Goal: Information Seeking & Learning: Learn about a topic

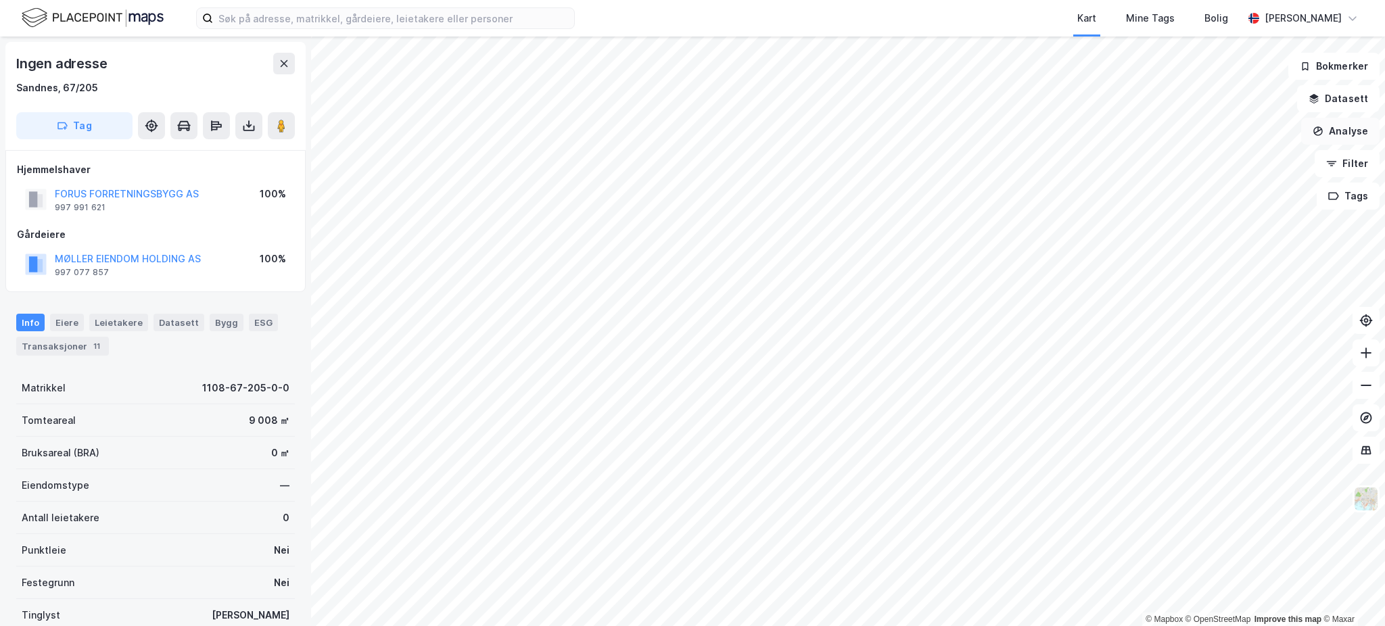
click at [1341, 128] on button "Analyse" at bounding box center [1340, 131] width 78 height 27
click at [1355, 105] on button "Datasett" at bounding box center [1338, 98] width 82 height 27
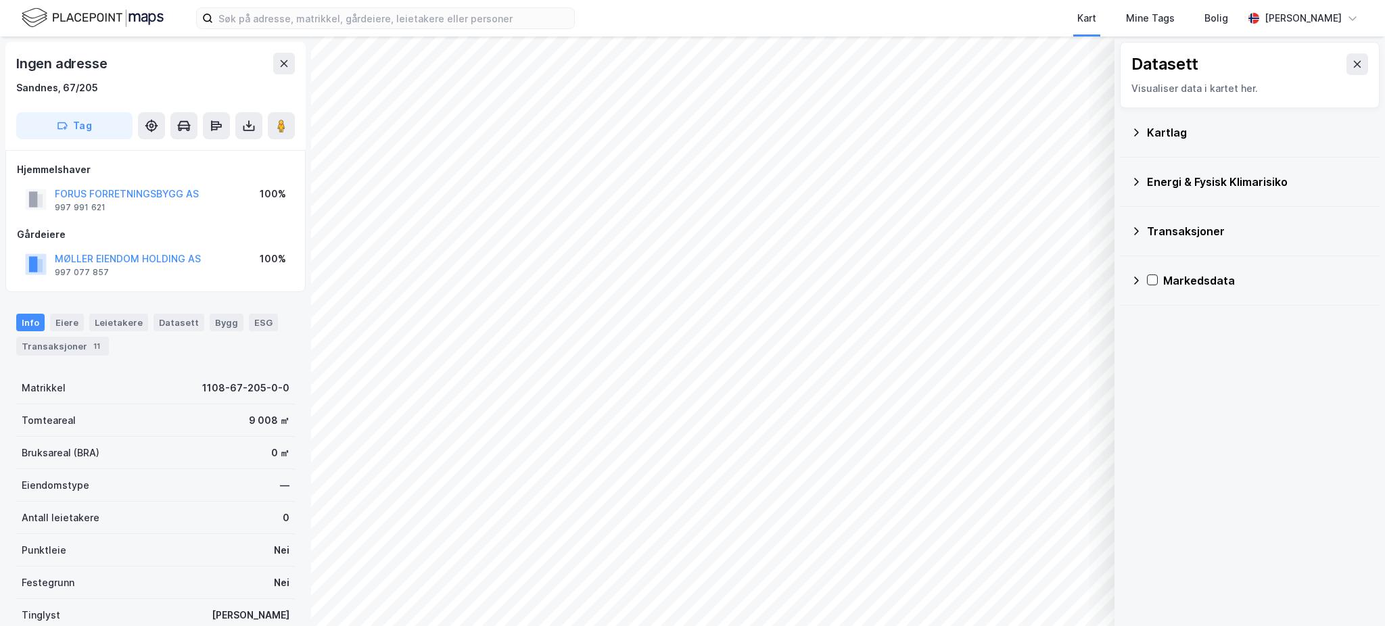
click at [1210, 139] on div "Kartlag" at bounding box center [1258, 132] width 222 height 16
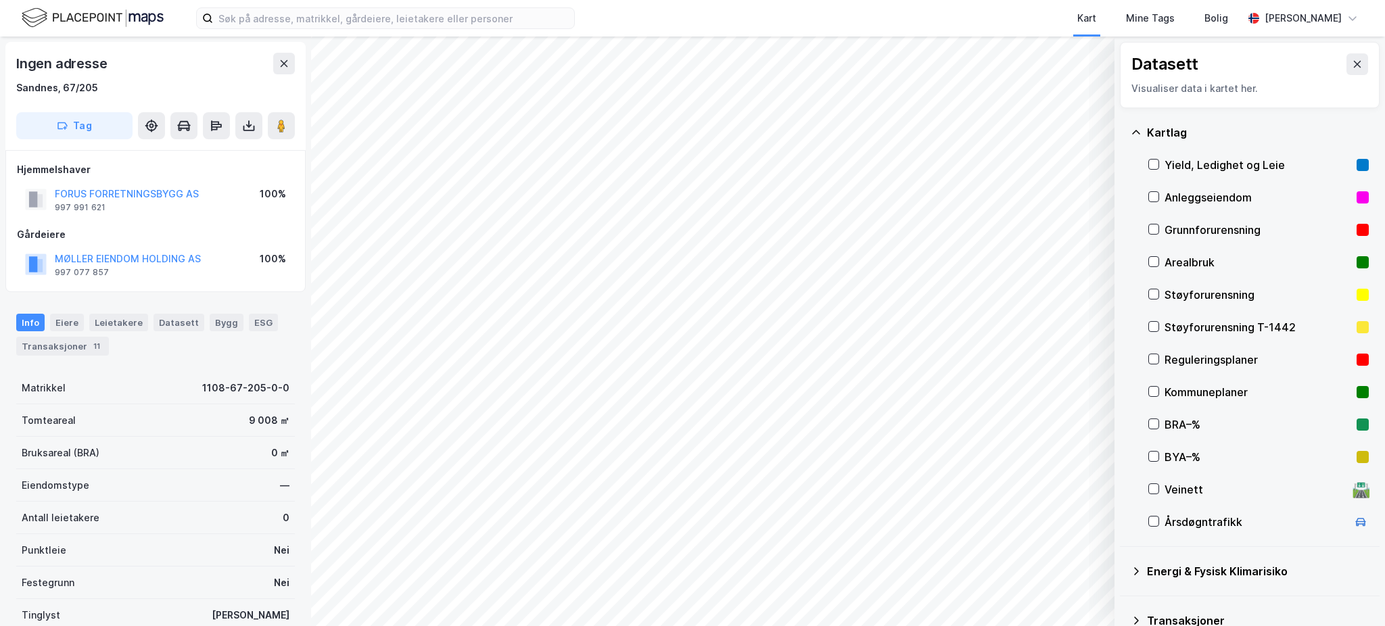
click at [1195, 361] on div "Reguleringsplaner" at bounding box center [1257, 360] width 187 height 16
click at [1156, 354] on icon at bounding box center [1153, 358] width 9 height 9
click at [1192, 352] on div "Reguleringsplaner" at bounding box center [1257, 360] width 187 height 16
click at [1153, 356] on icon at bounding box center [1153, 358] width 9 height 9
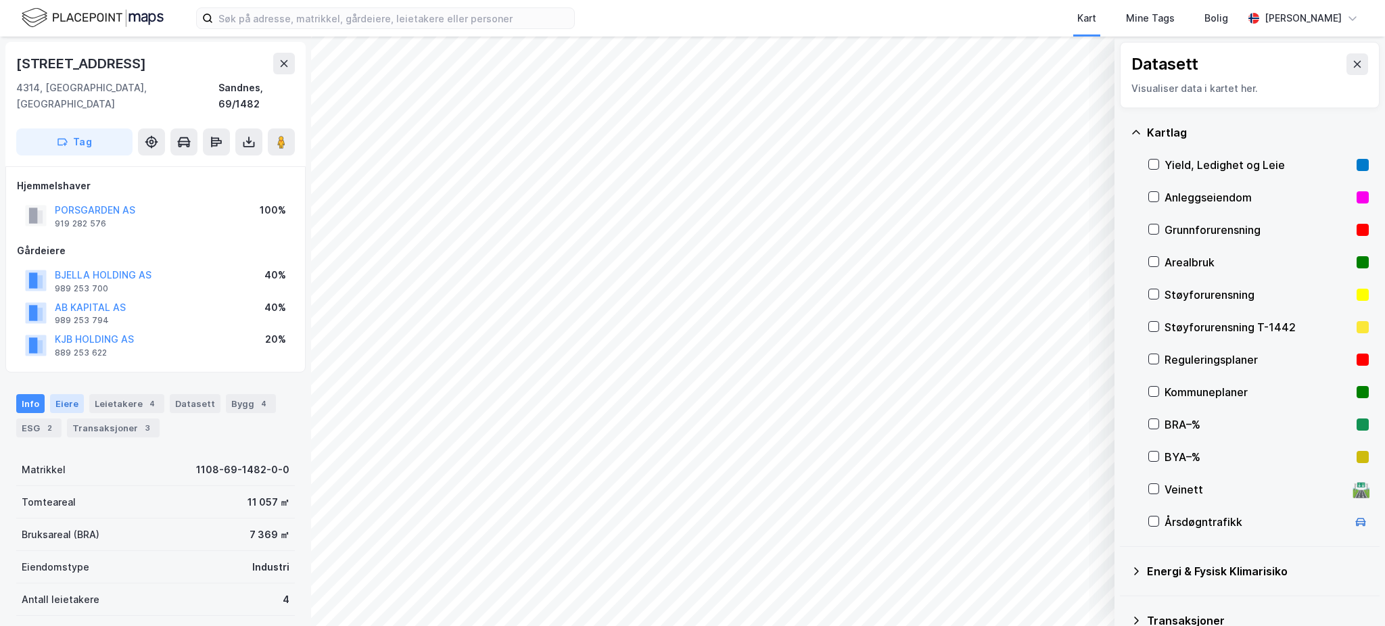
click at [55, 394] on div "Eiere" at bounding box center [67, 403] width 34 height 19
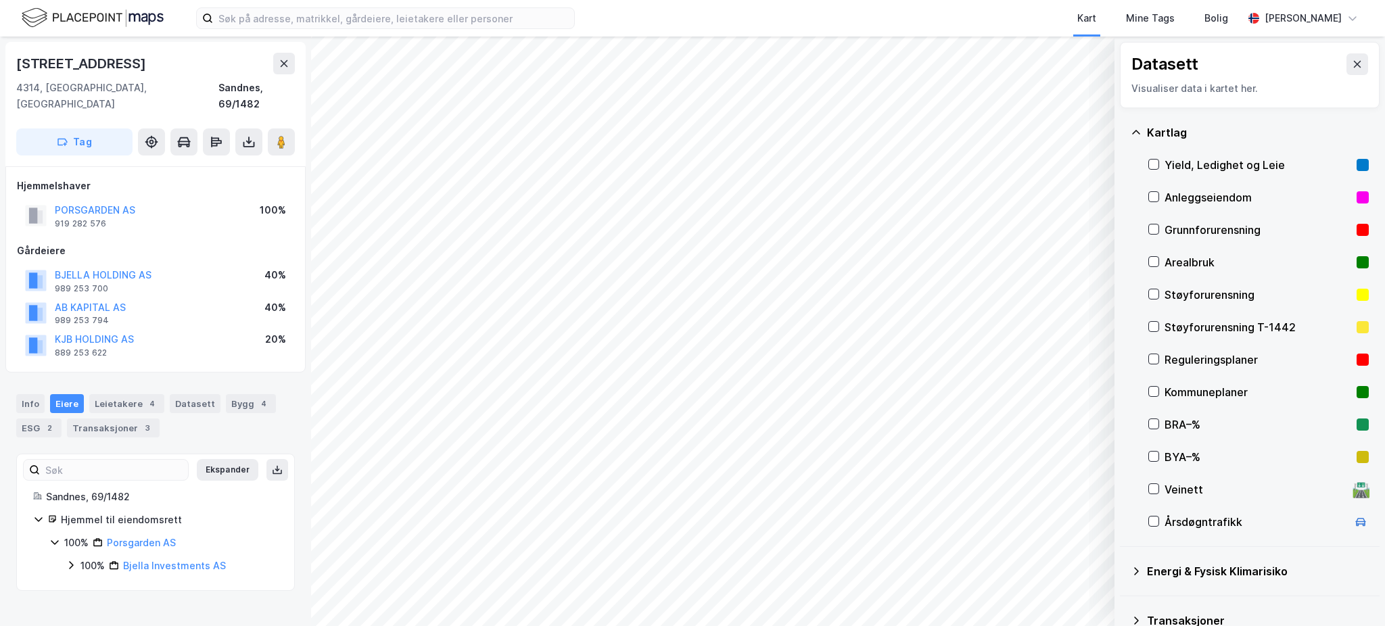
click at [73, 560] on icon at bounding box center [71, 565] width 11 height 11
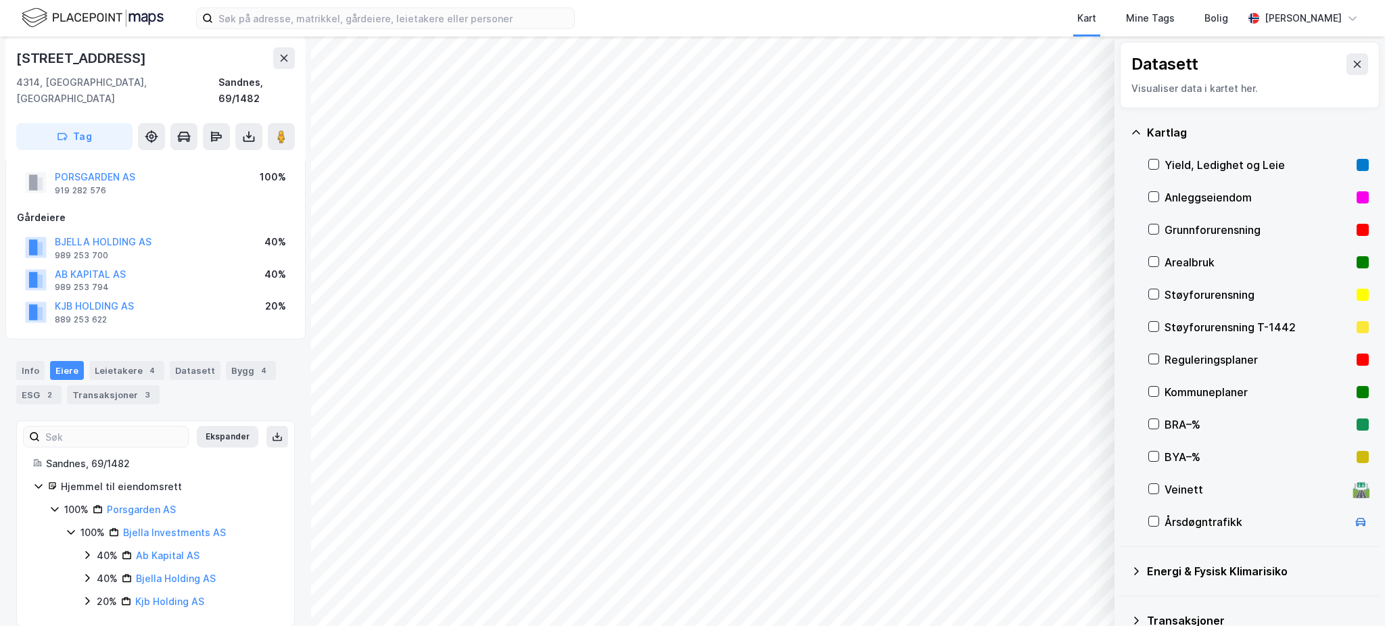
click at [95, 548] on div "40% Ab Kapital AS" at bounding box center [180, 556] width 196 height 16
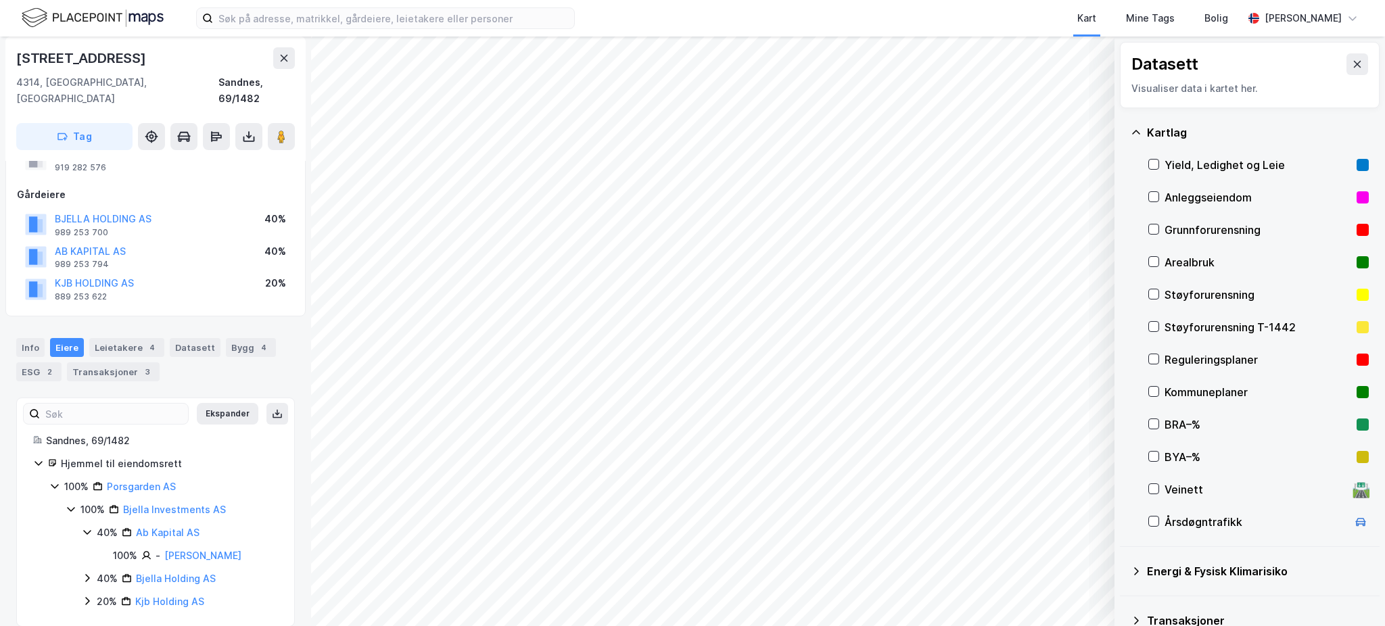
click at [97, 571] on div "40%" at bounding box center [107, 579] width 21 height 16
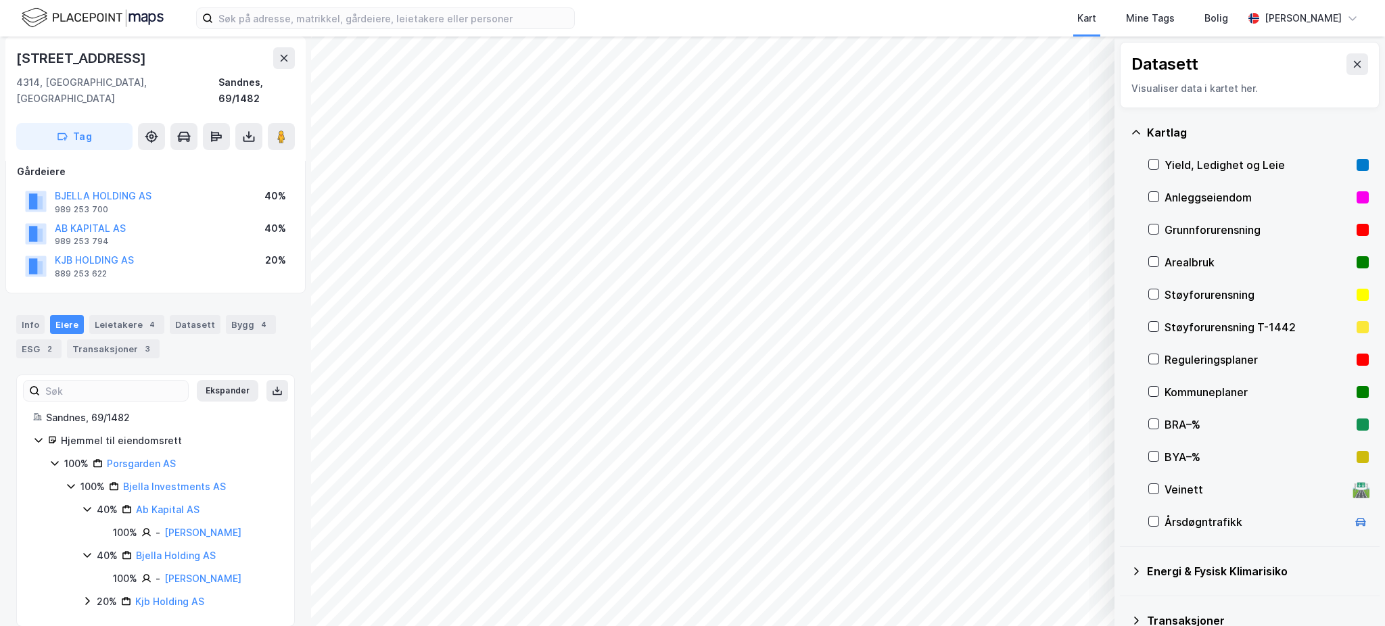
click at [87, 596] on icon at bounding box center [87, 601] width 11 height 11
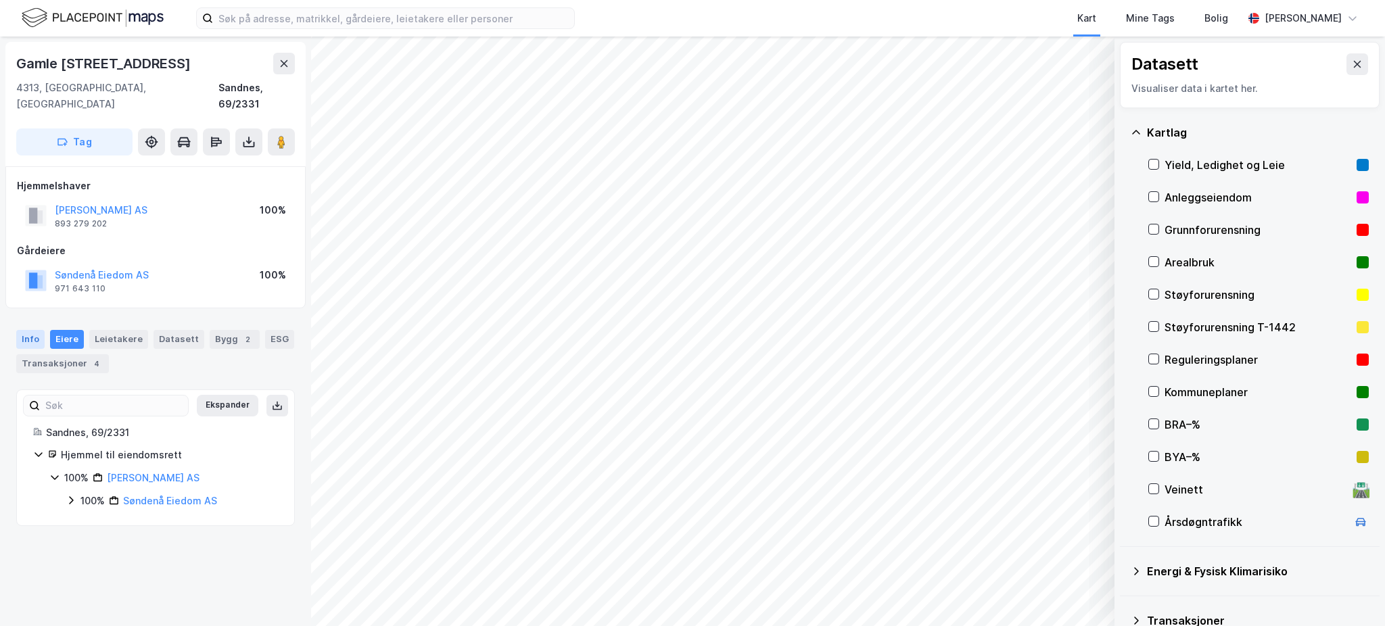
click at [20, 330] on div "Info" at bounding box center [30, 339] width 28 height 19
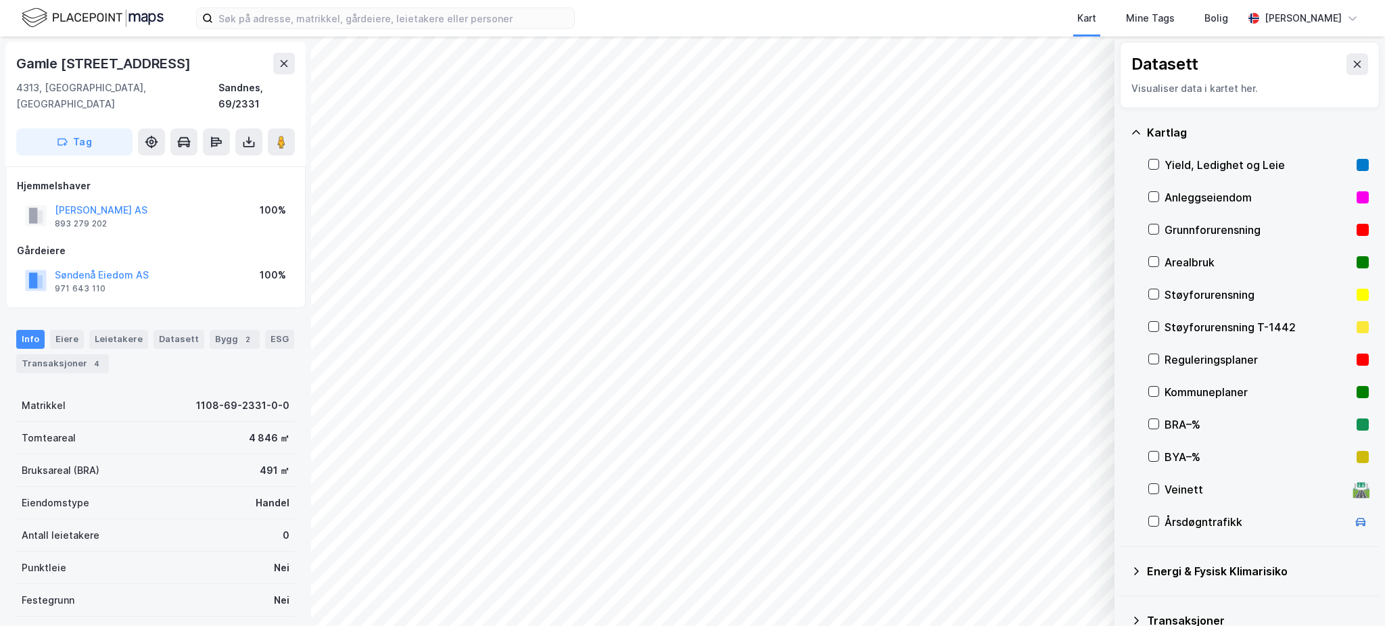
click at [228, 422] on div "Tomteareal 4 846 ㎡" at bounding box center [155, 438] width 279 height 32
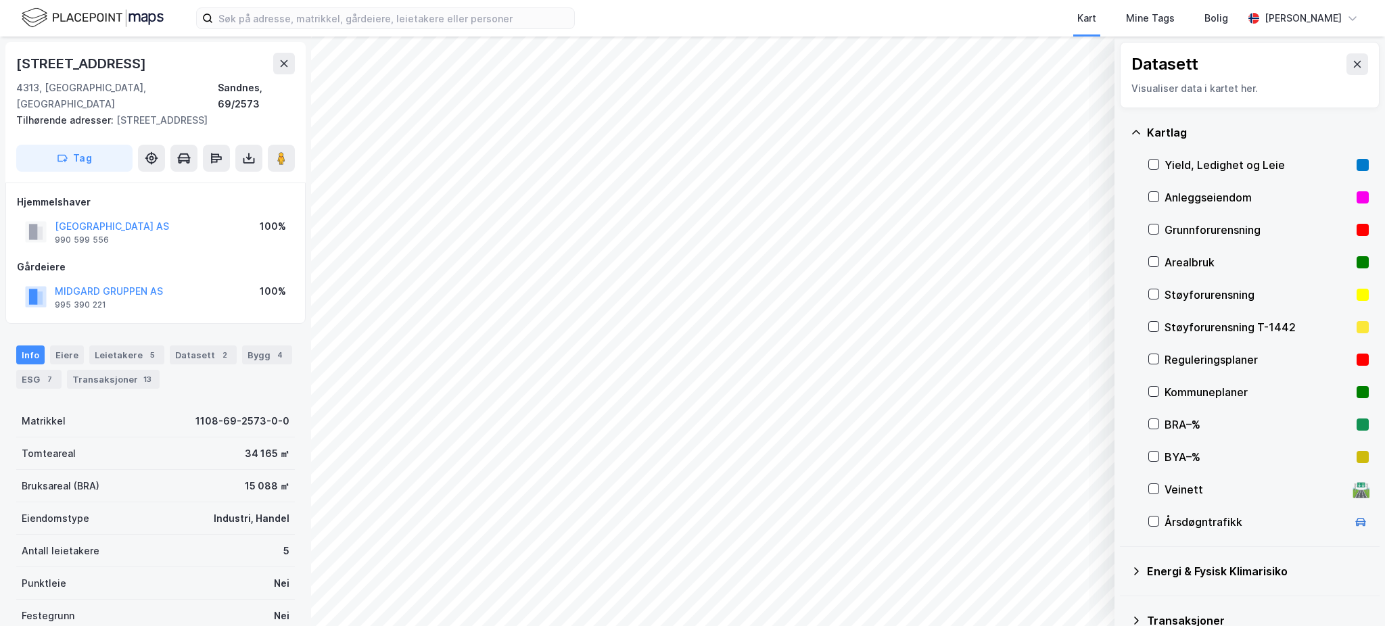
scroll to position [102, 0]
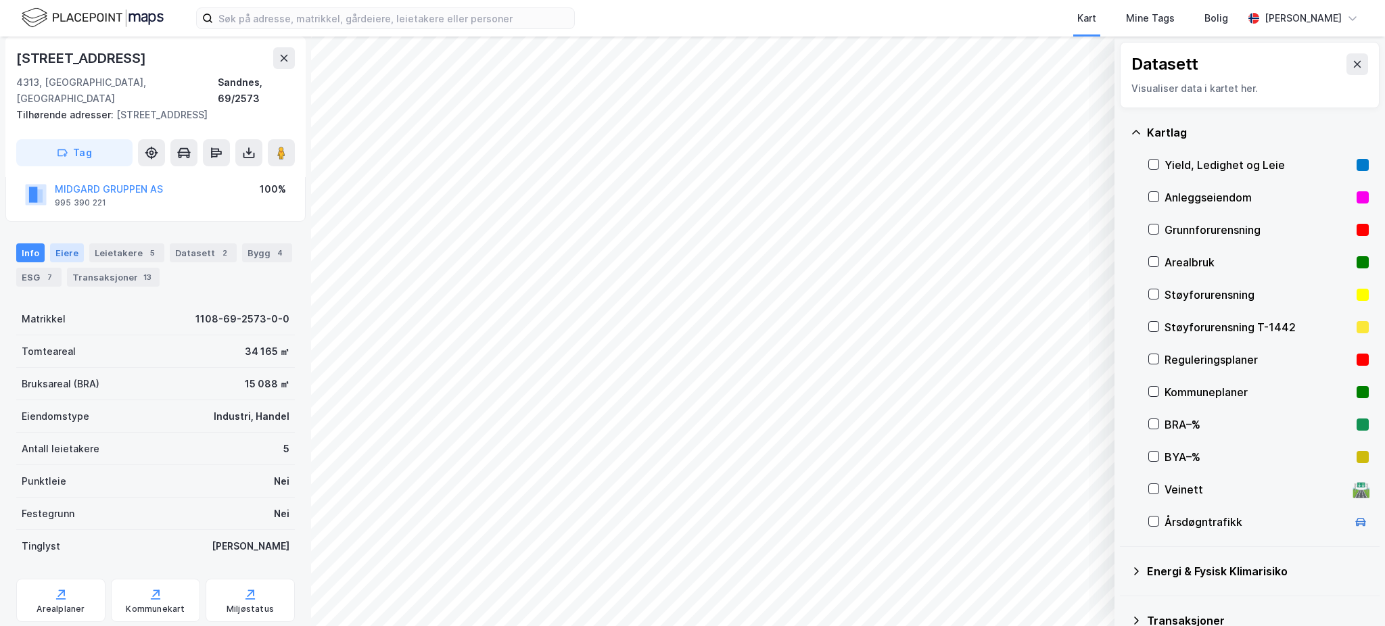
click at [51, 252] on div "Eiere" at bounding box center [67, 252] width 34 height 19
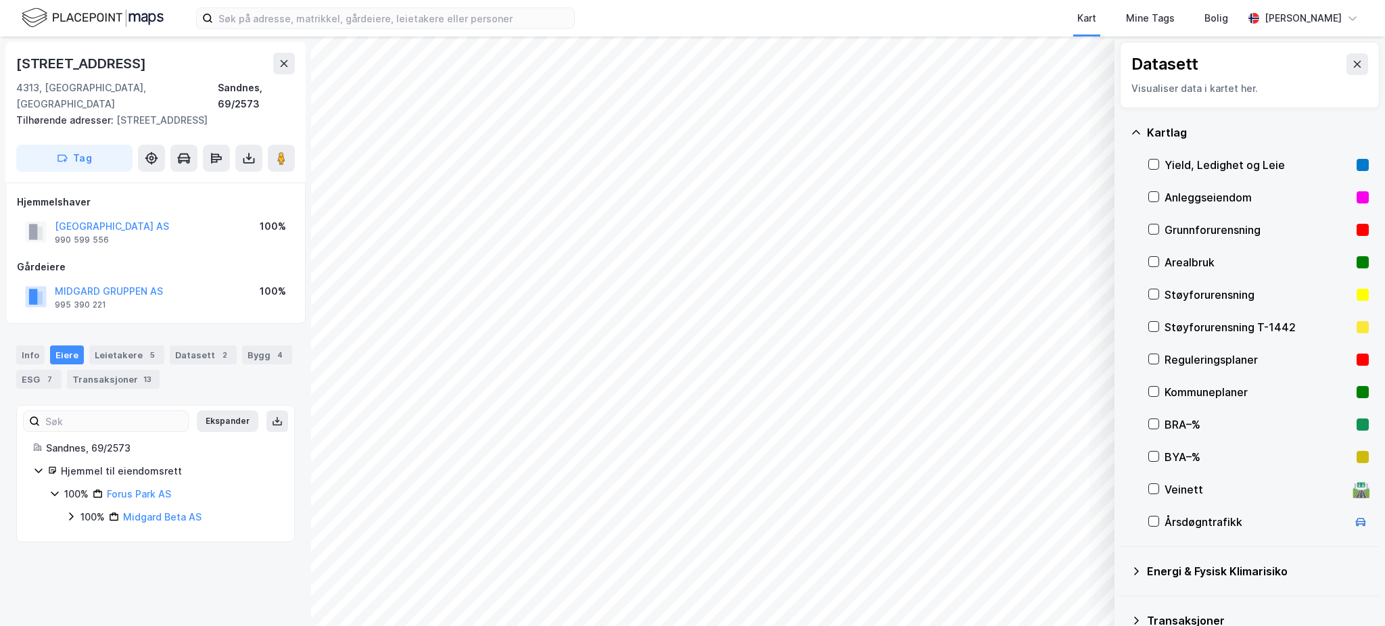
click at [72, 518] on icon at bounding box center [71, 516] width 11 height 11
click at [95, 542] on div "100% Midgard Næring AS" at bounding box center [180, 540] width 196 height 16
click at [101, 566] on icon at bounding box center [103, 562] width 11 height 11
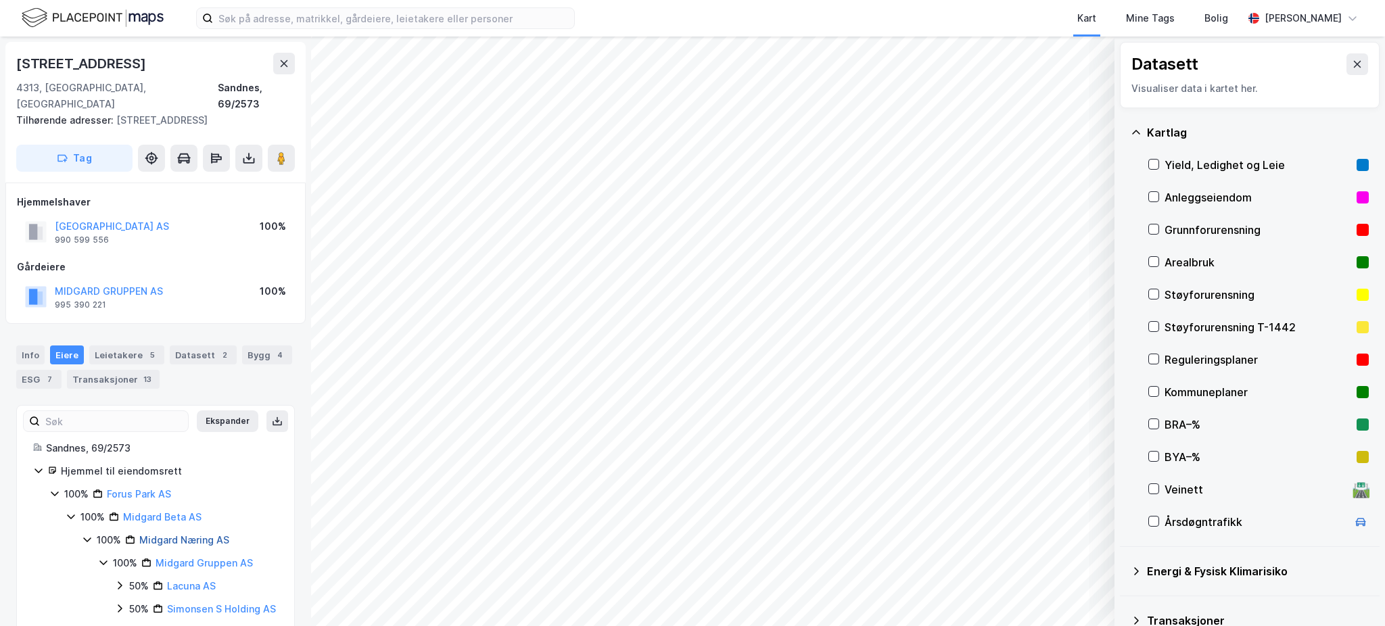
scroll to position [40, 0]
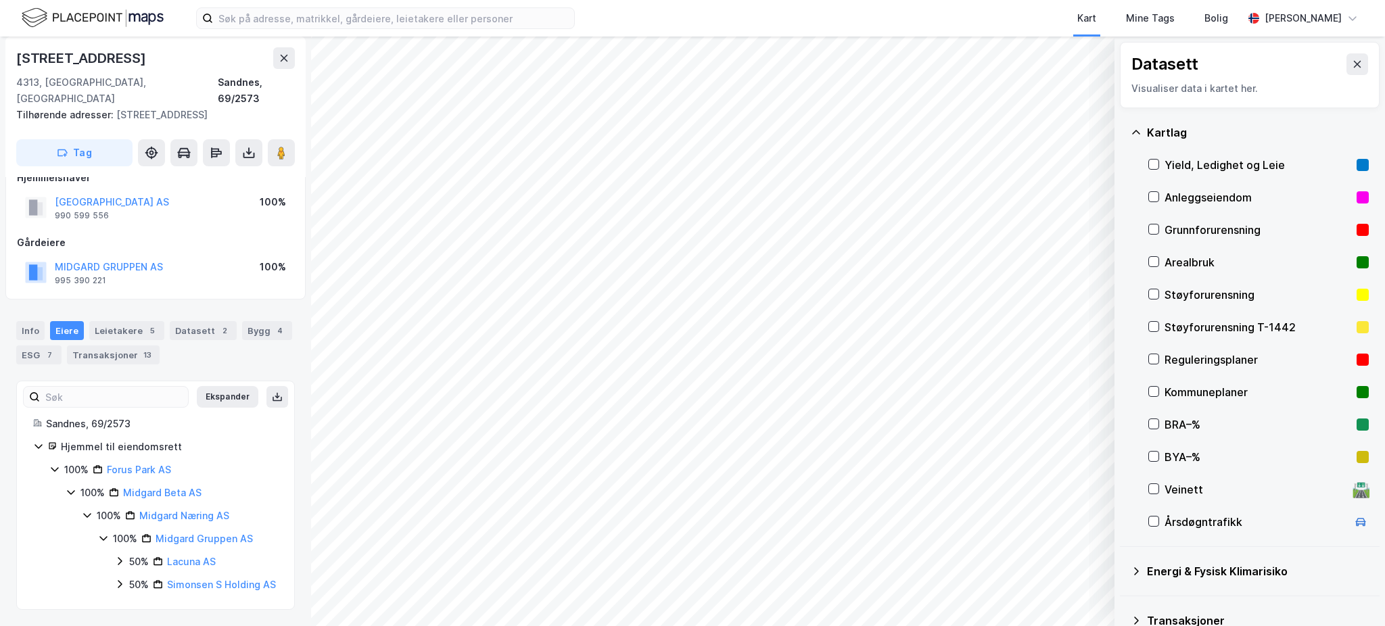
click at [124, 556] on icon at bounding box center [119, 561] width 11 height 11
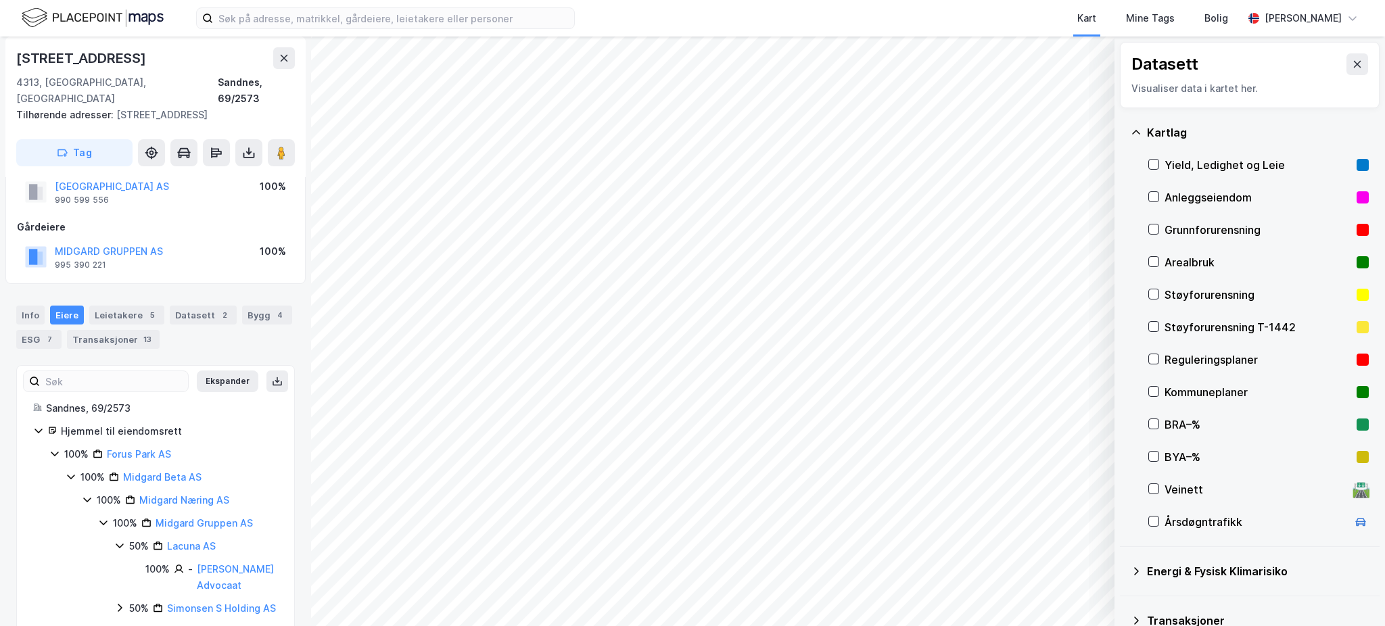
scroll to position [79, 0]
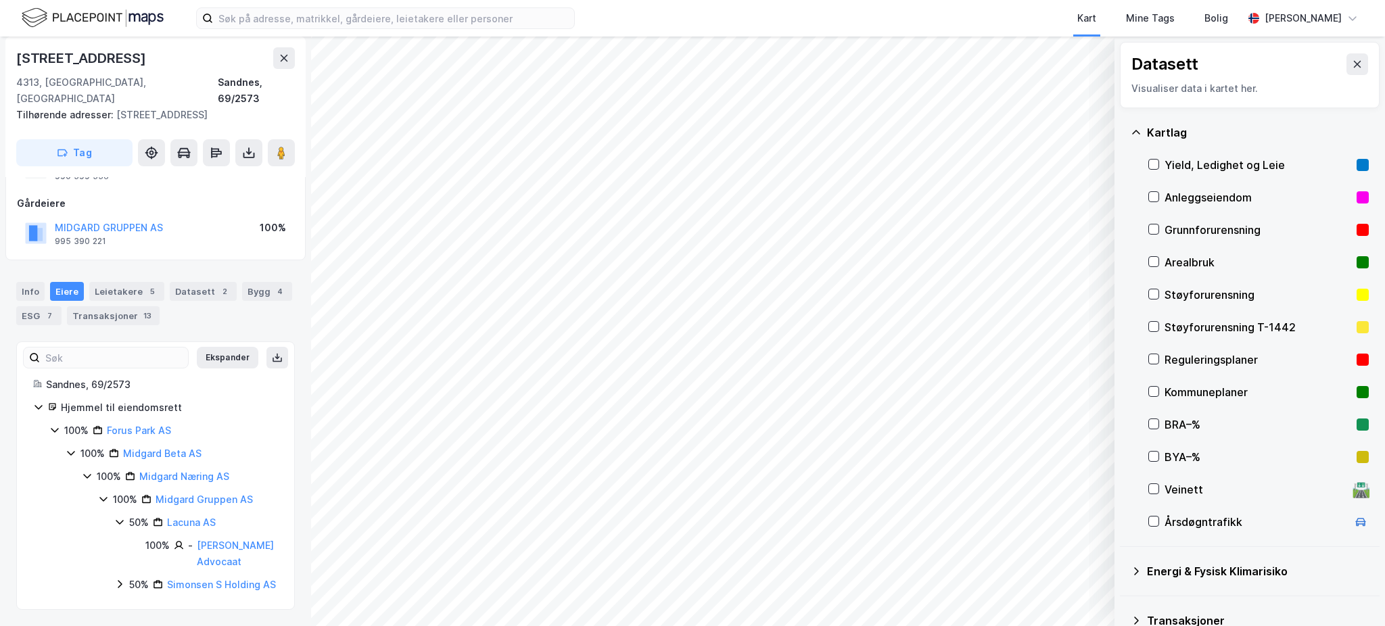
click at [118, 579] on icon at bounding box center [119, 584] width 11 height 11
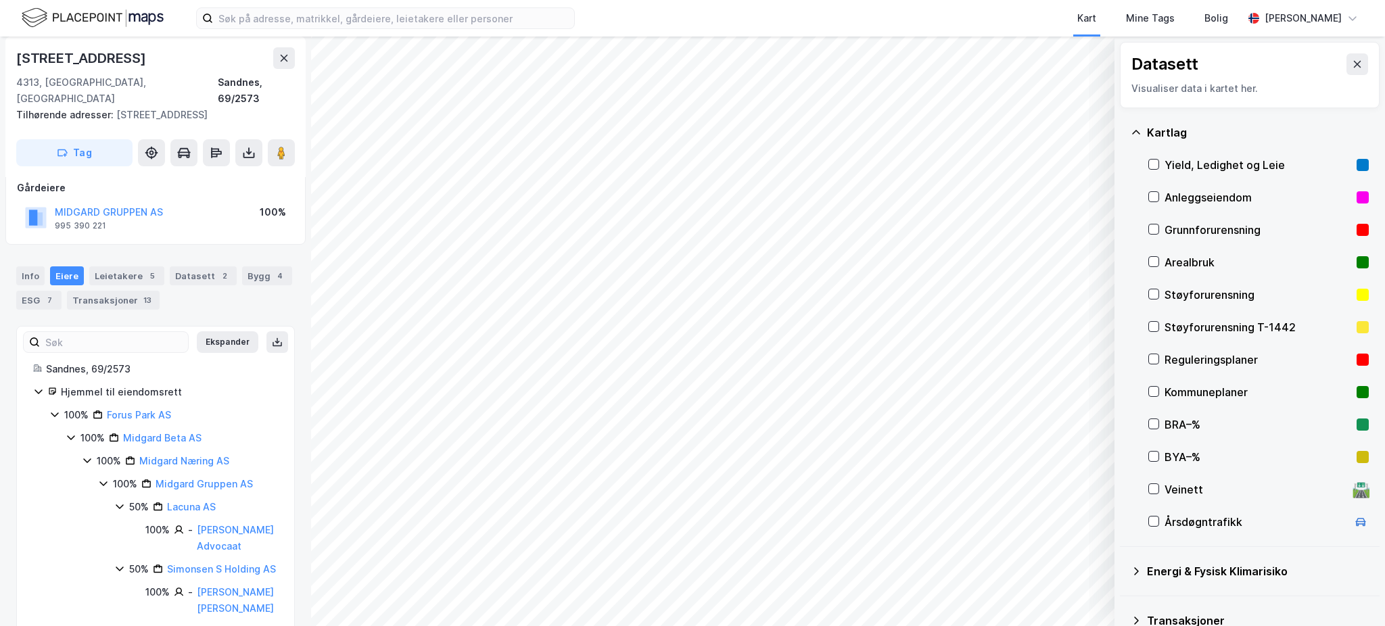
scroll to position [135, 0]
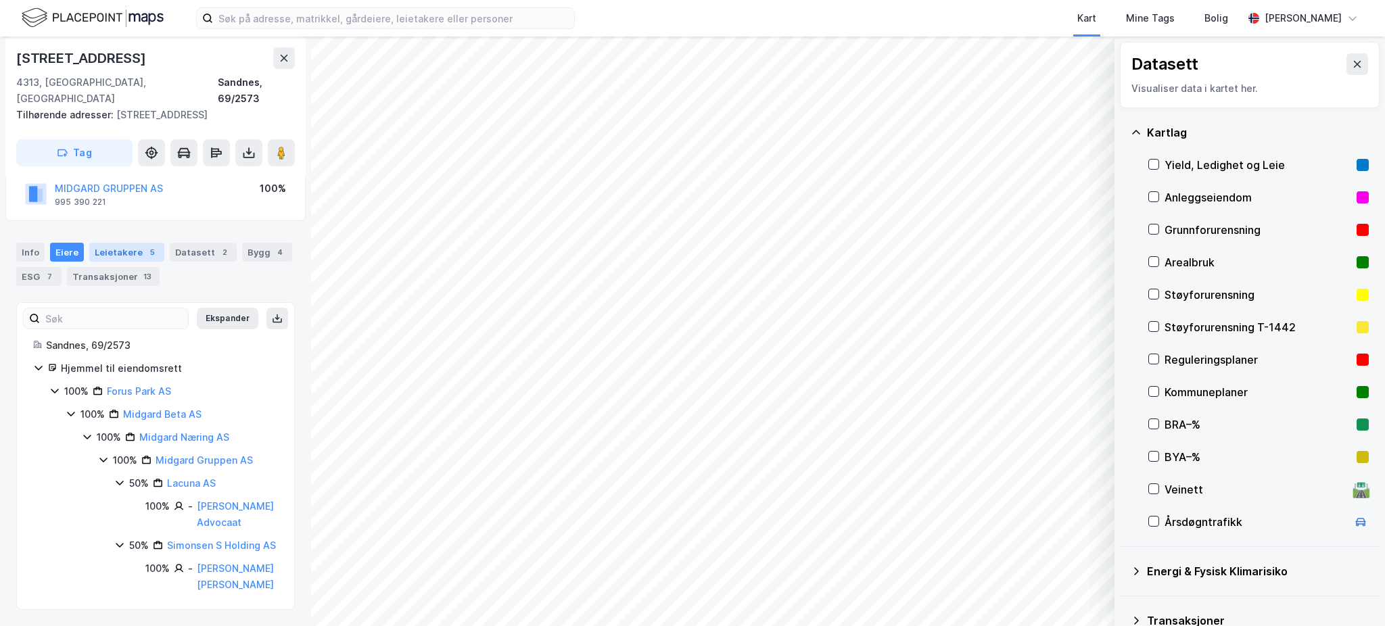
click at [120, 243] on div "Leietakere 5" at bounding box center [126, 252] width 75 height 19
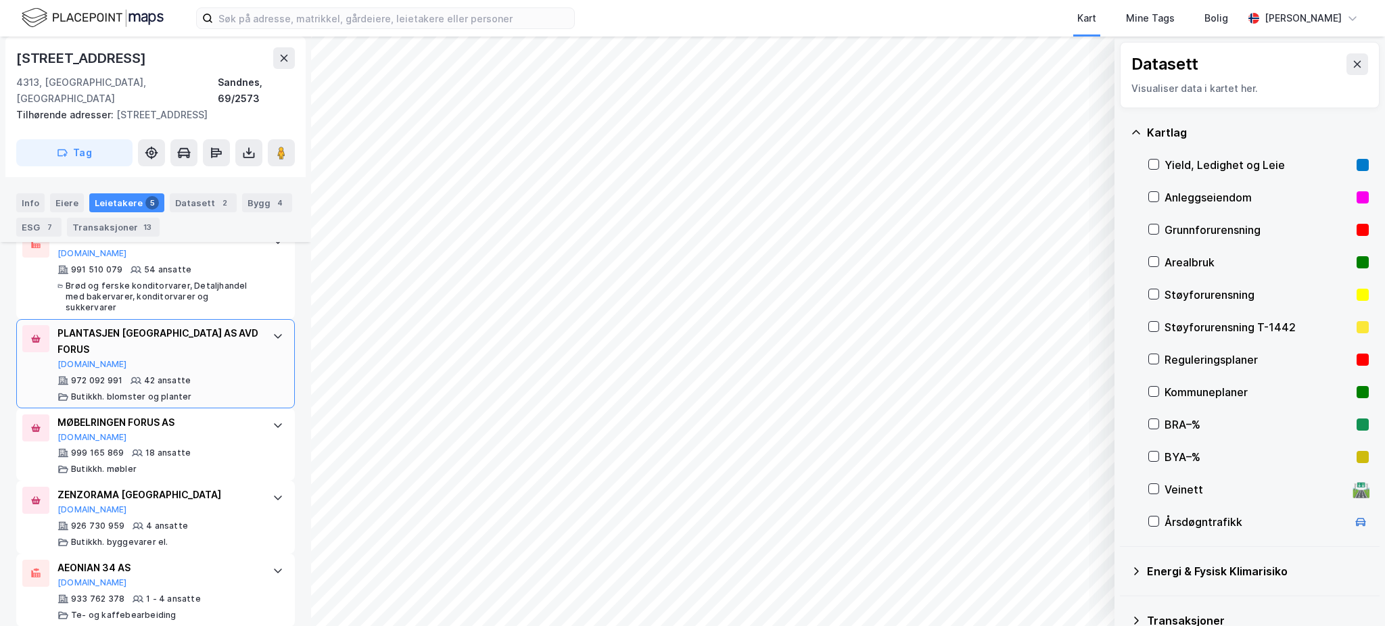
scroll to position [441, 0]
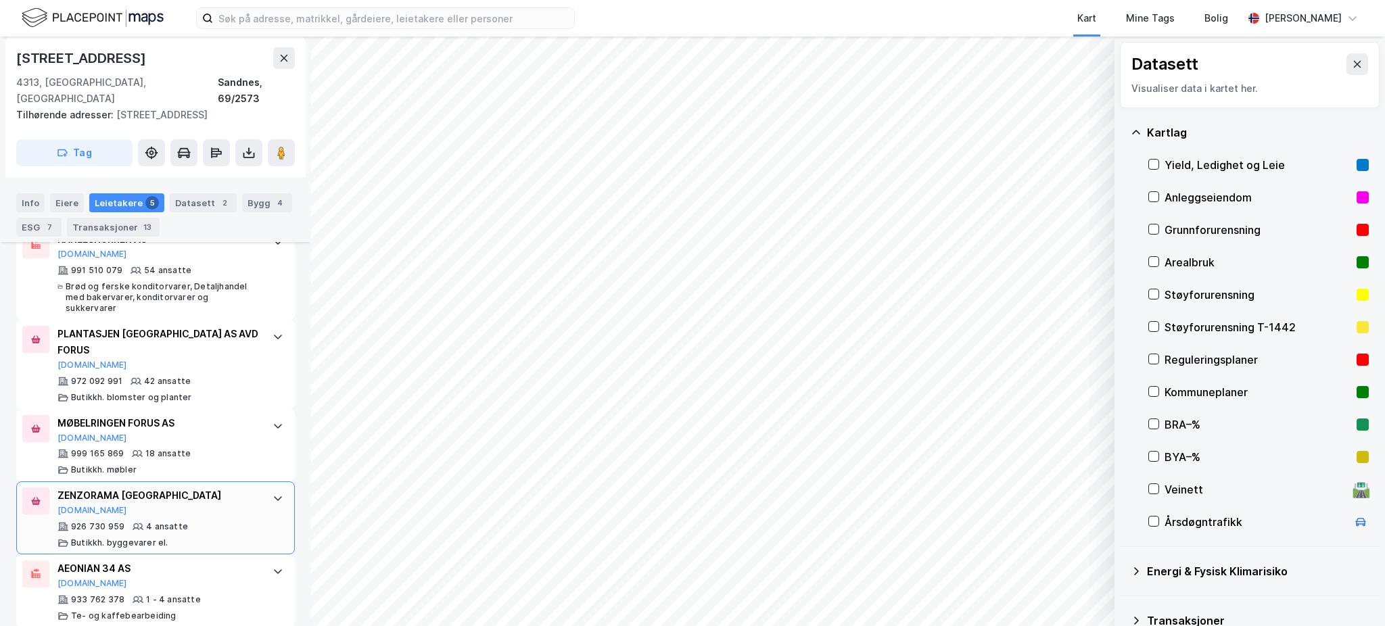
click at [208, 488] on div "ZENZORAMA [GEOGRAPHIC_DATA]" at bounding box center [157, 496] width 201 height 16
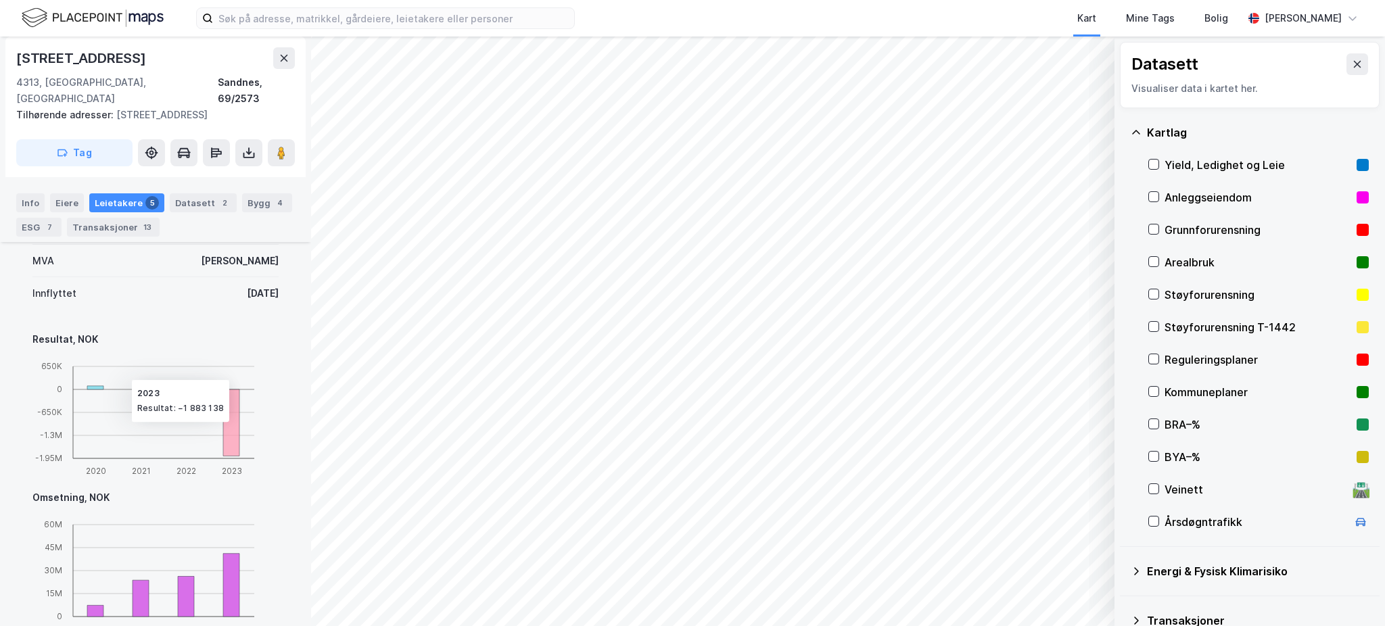
scroll to position [978, 0]
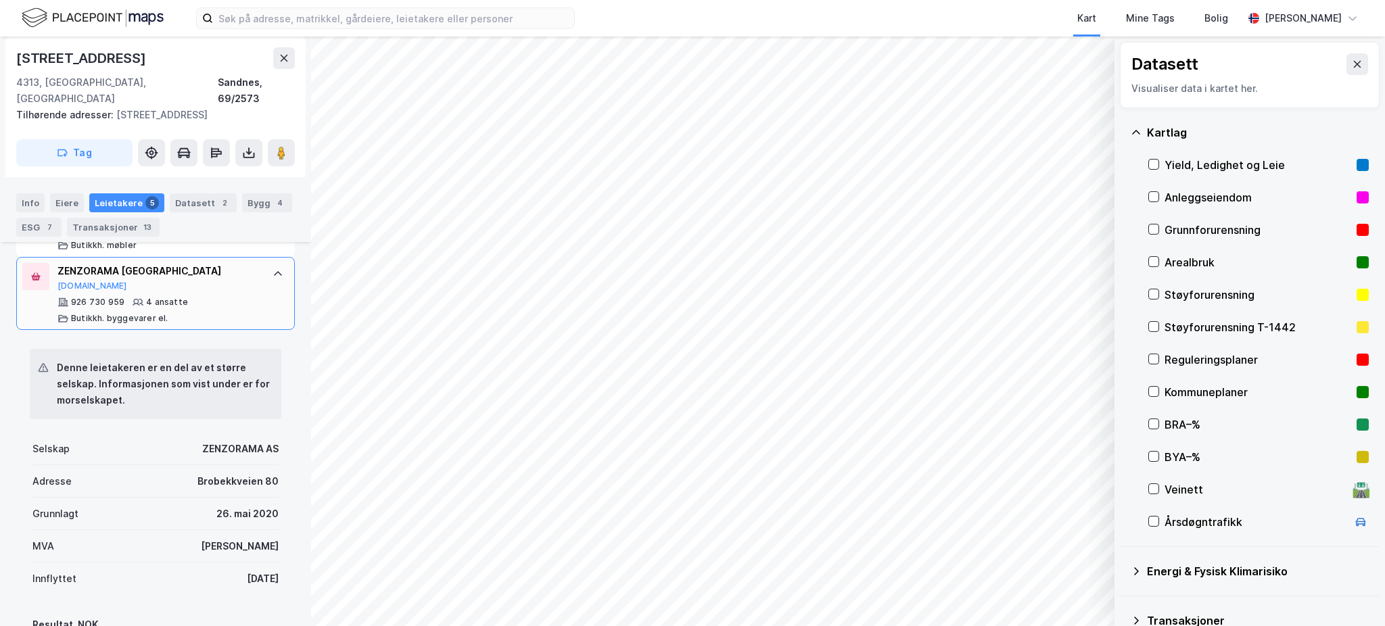
click at [213, 303] on div "926 730 959 4 ansatte Butikkh. byggevarer el." at bounding box center [157, 310] width 201 height 27
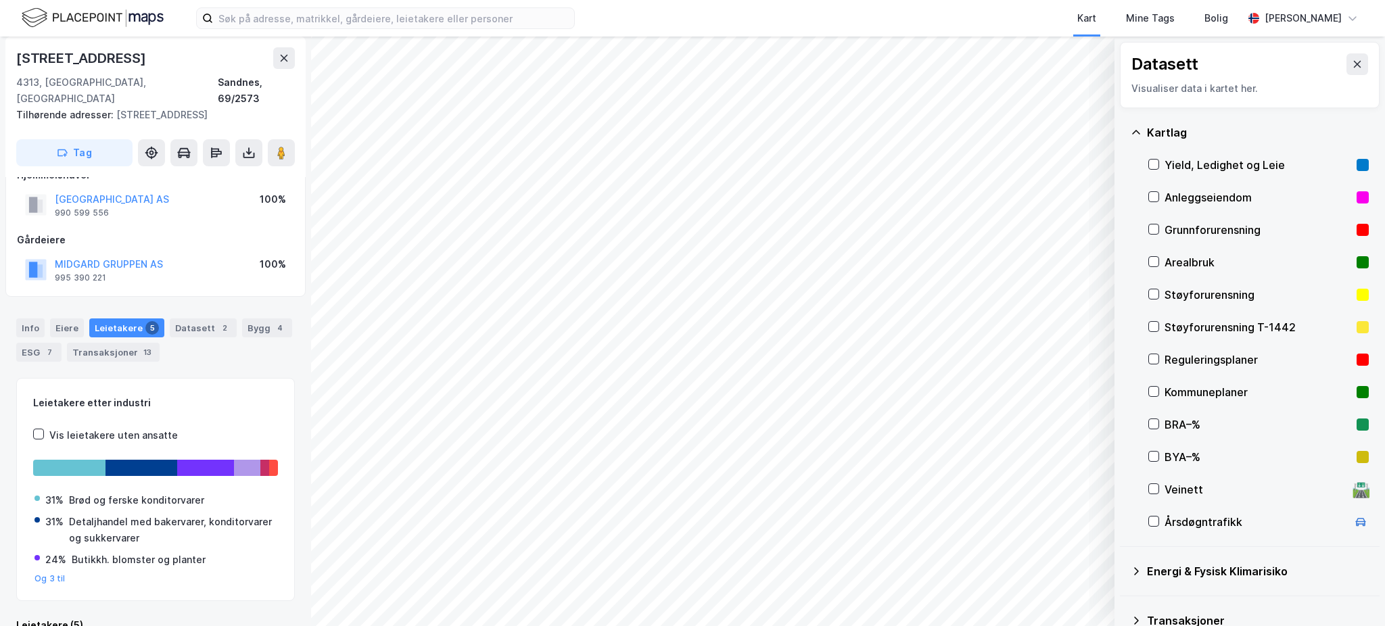
scroll to position [0, 0]
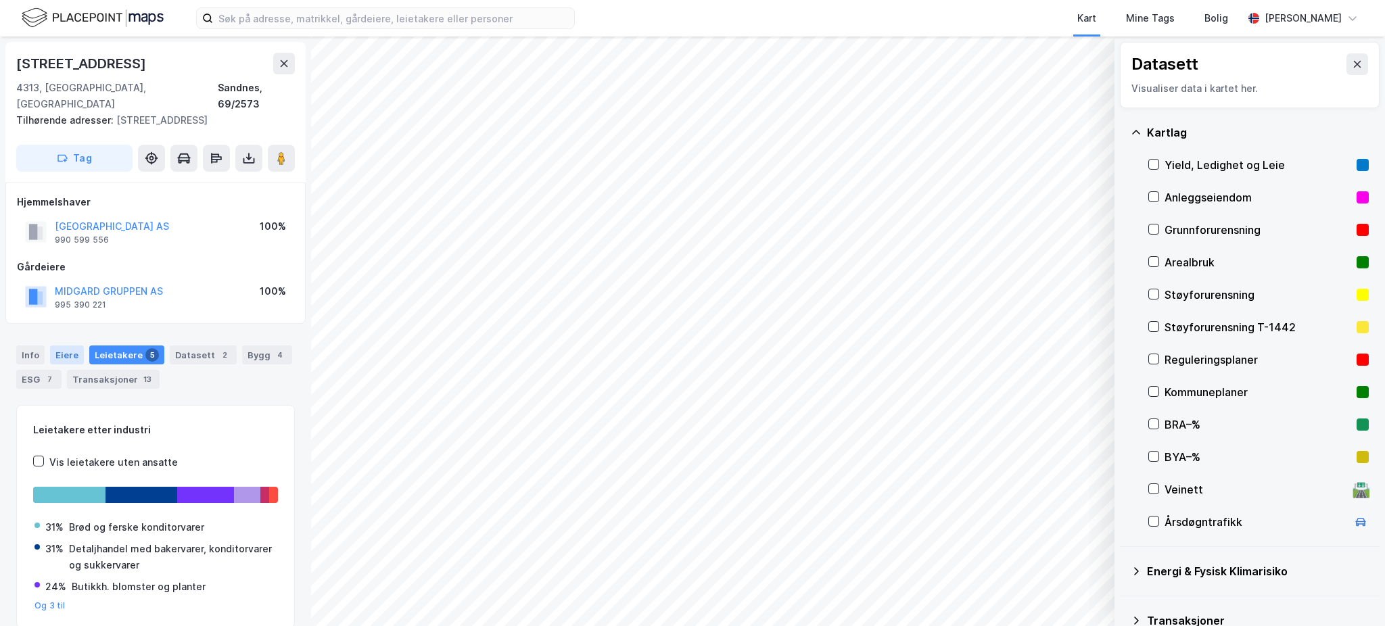
click at [63, 360] on div "Eiere" at bounding box center [67, 355] width 34 height 19
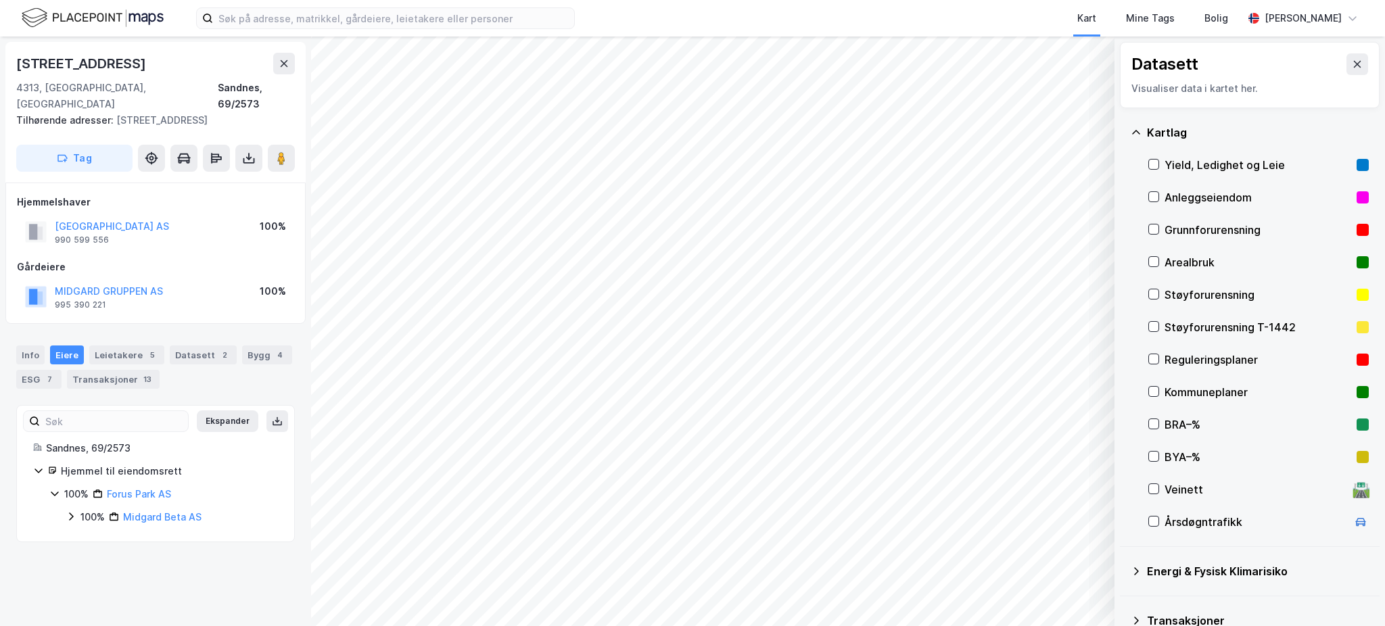
click at [74, 520] on icon at bounding box center [71, 516] width 11 height 11
click at [95, 534] on div "100% Midgard Næring AS" at bounding box center [180, 540] width 196 height 16
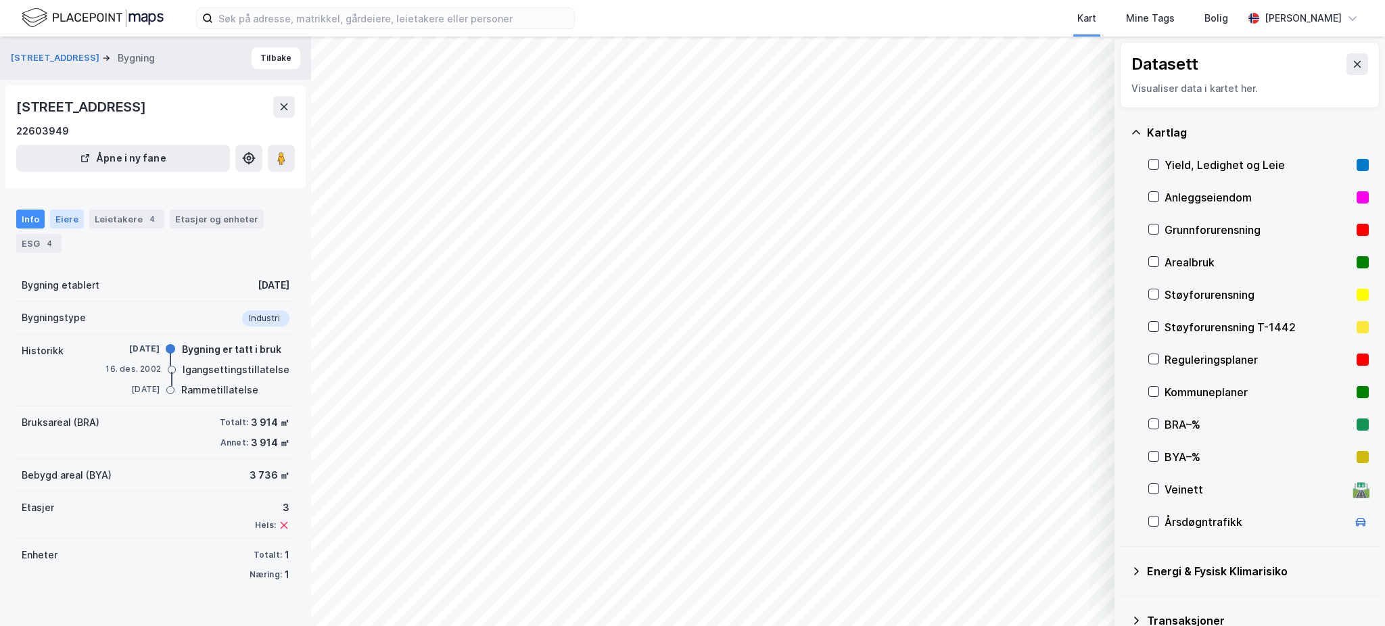
click at [51, 218] on div "Eiere" at bounding box center [67, 219] width 34 height 19
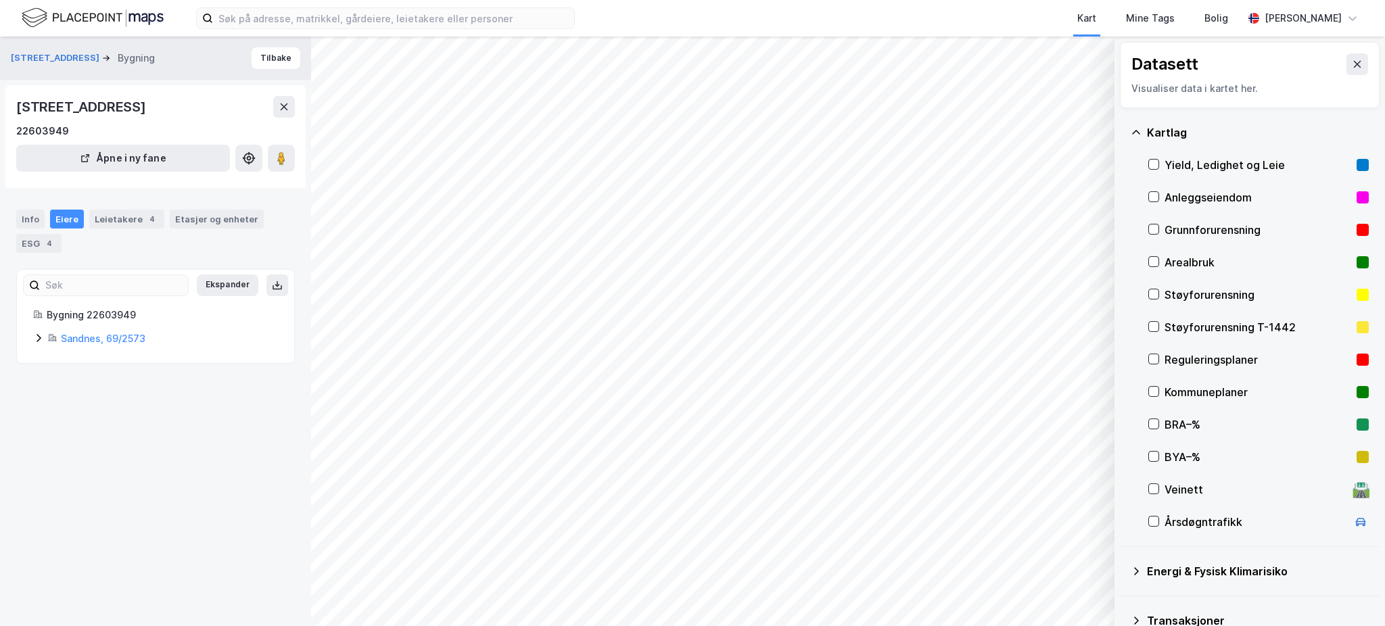
click at [35, 339] on icon at bounding box center [38, 338] width 11 height 11
click at [84, 415] on div "100% Midgard Beta AS" at bounding box center [180, 408] width 196 height 16
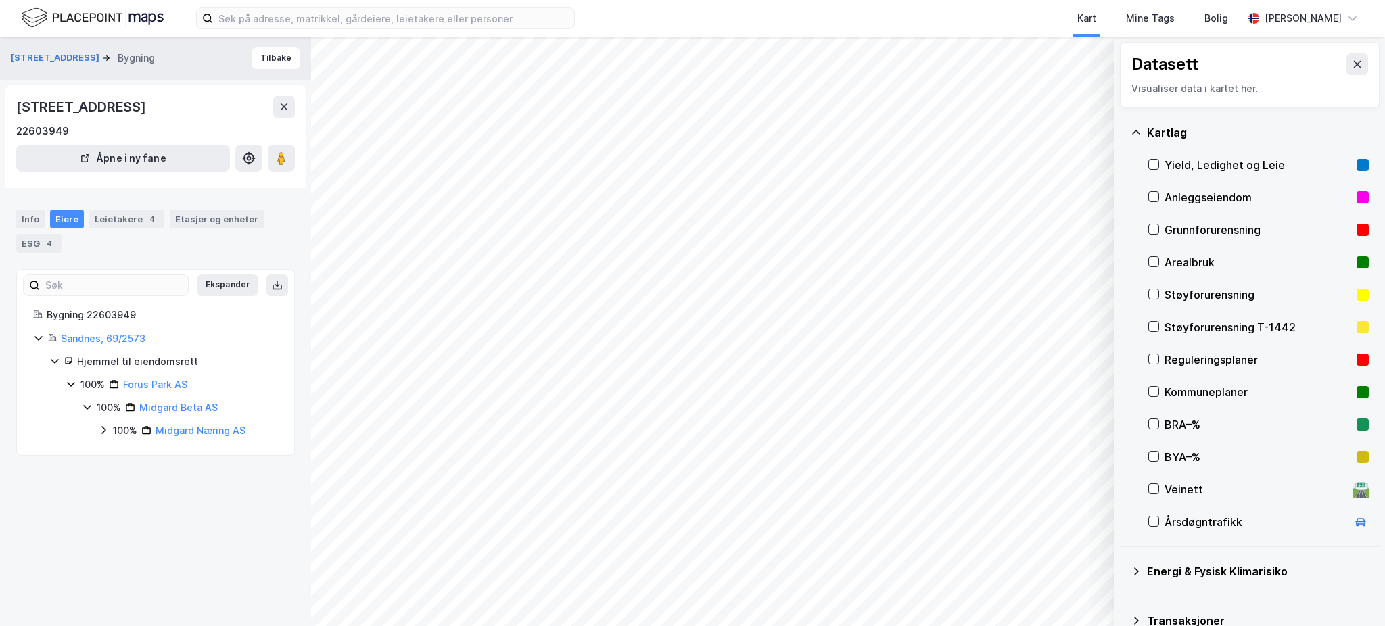
click at [130, 441] on div "Ekspander Bygning 22603949 Sandnes, 69/2573 Hjemmel til eiendomsrett 100% Forus…" at bounding box center [155, 362] width 279 height 187
click at [119, 434] on div "100%" at bounding box center [125, 431] width 24 height 16
click at [138, 453] on div "100%" at bounding box center [141, 454] width 24 height 16
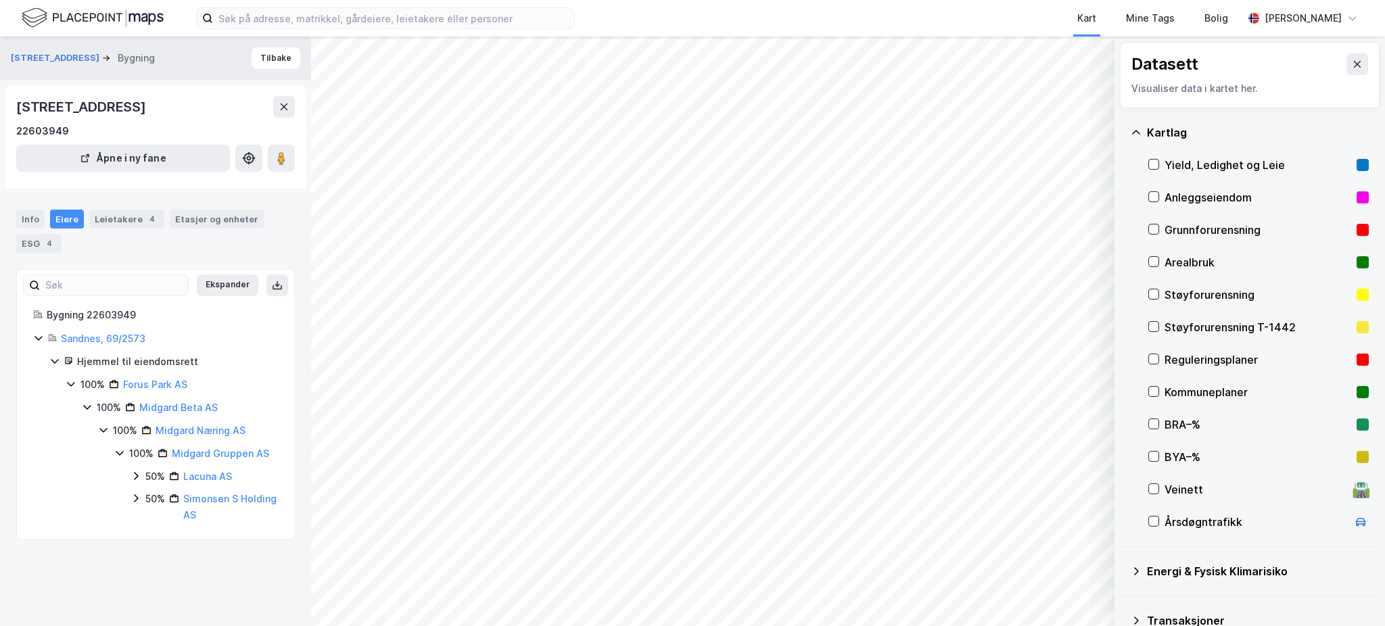
click at [147, 485] on div "50%" at bounding box center [155, 477] width 20 height 16
click at [148, 546] on div "50%" at bounding box center [155, 538] width 20 height 16
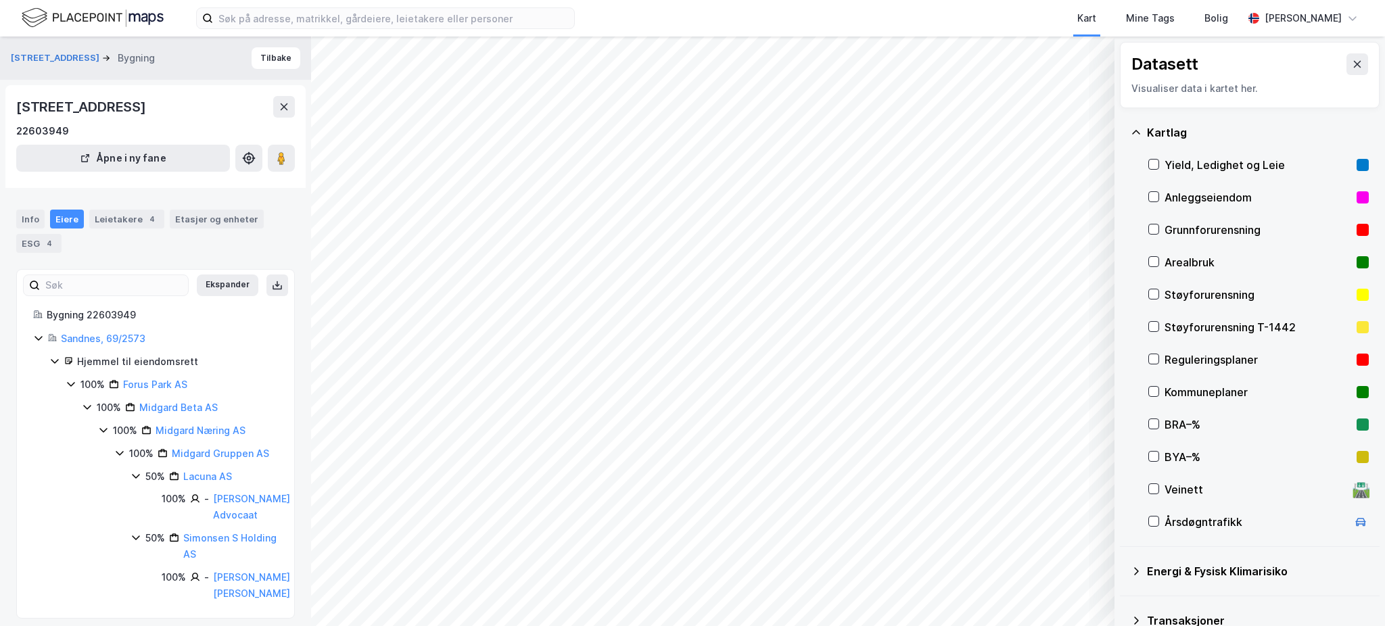
scroll to position [57, 0]
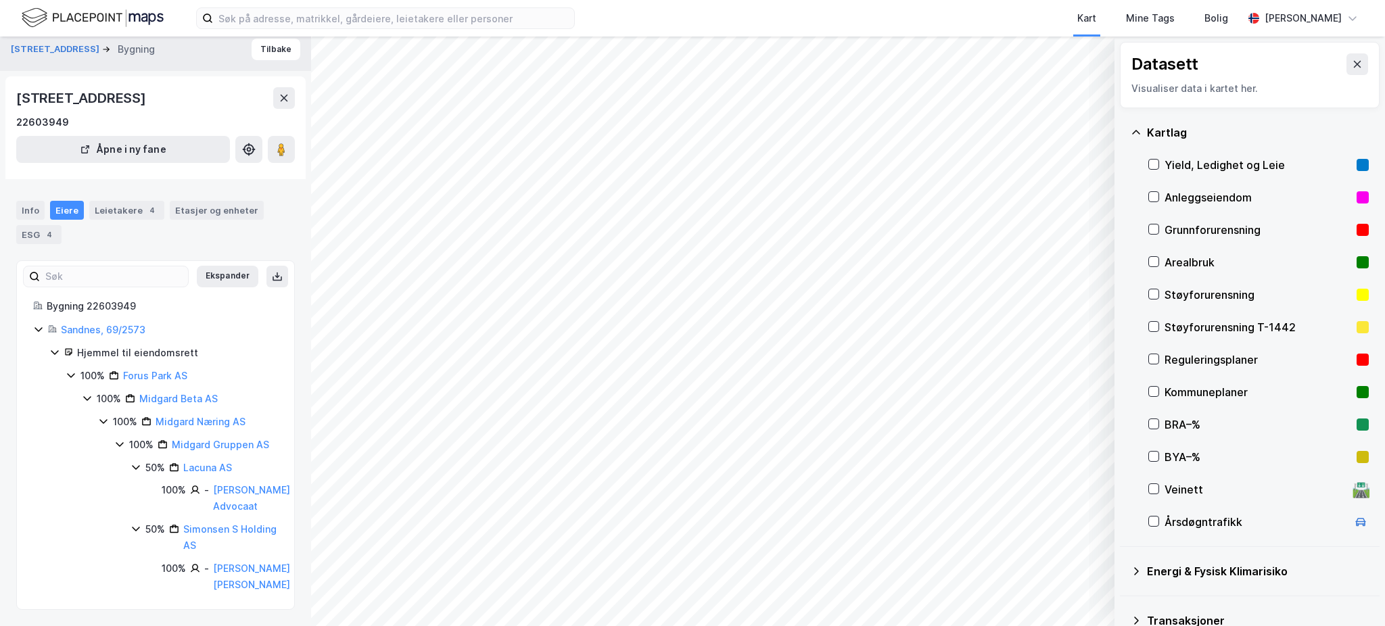
click at [608, 0] on html "Kart Mine Tags Bolig [PERSON_NAME] © Mapbox © OpenStreetMap Improve this map © …" at bounding box center [692, 313] width 1385 height 626
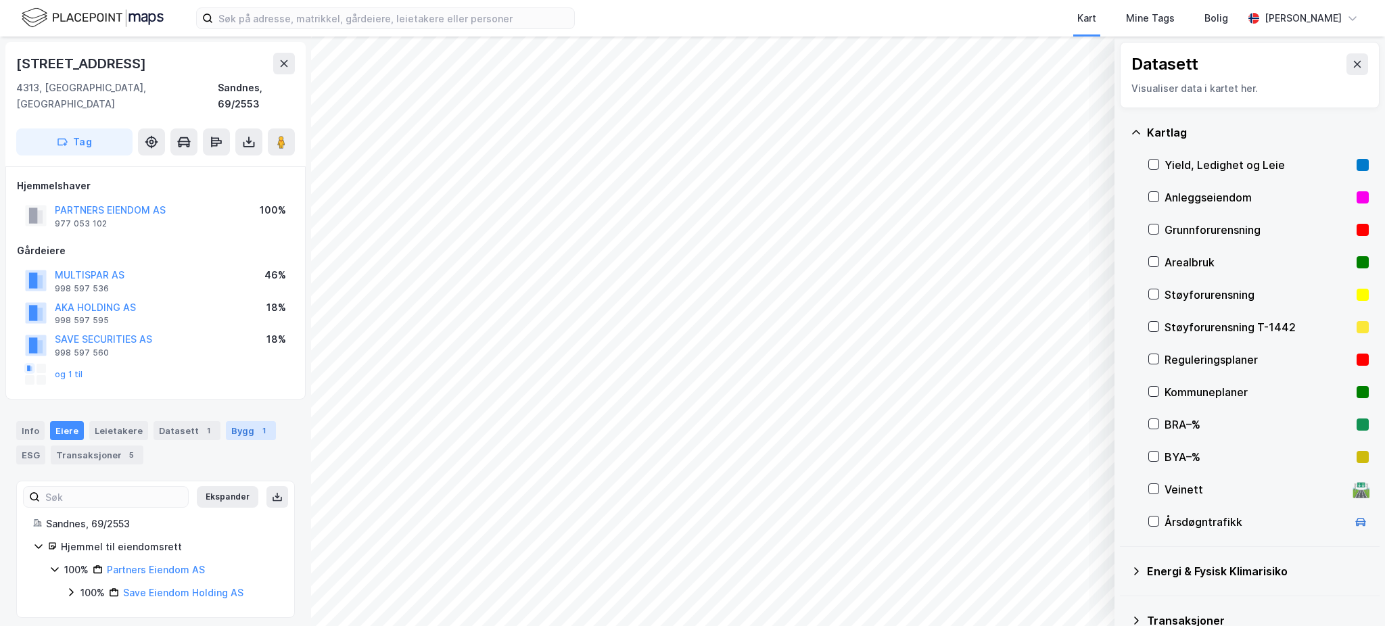
click at [240, 421] on div "Bygg 1" at bounding box center [251, 430] width 50 height 19
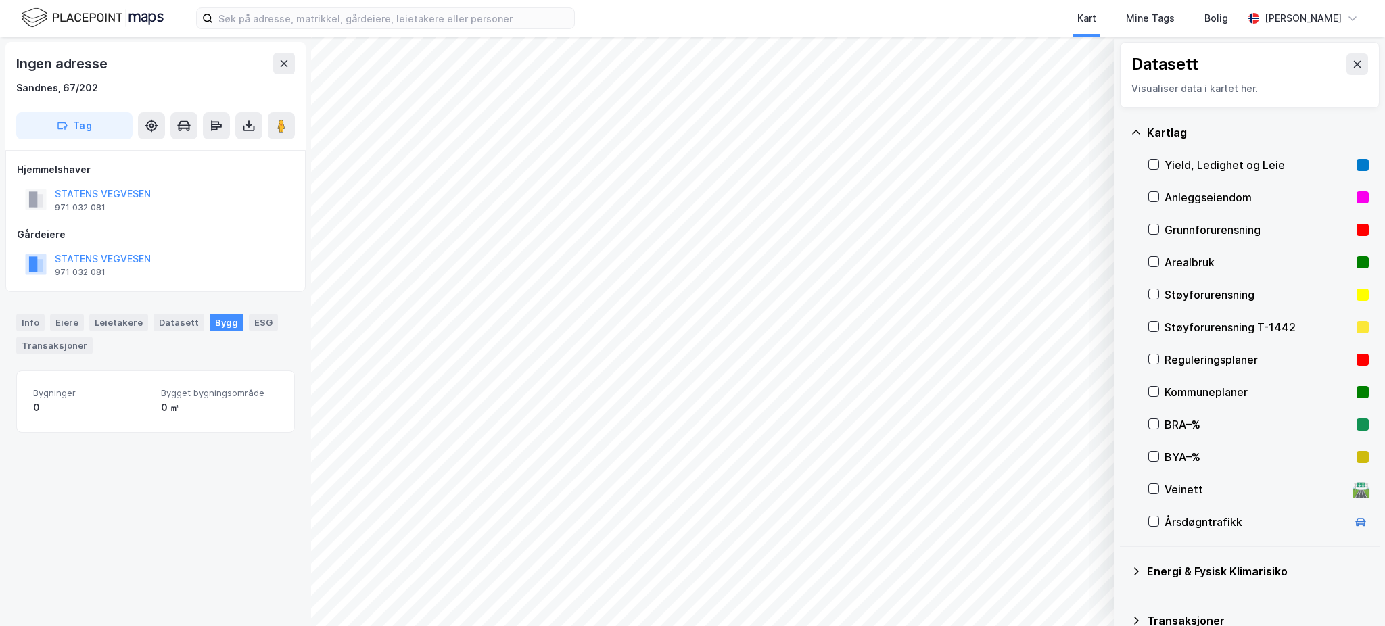
click at [694, 16] on div "Kart Mine Tags Bolig [PERSON_NAME] © Mapbox © OpenStreetMap Improve this map © …" at bounding box center [692, 313] width 1385 height 626
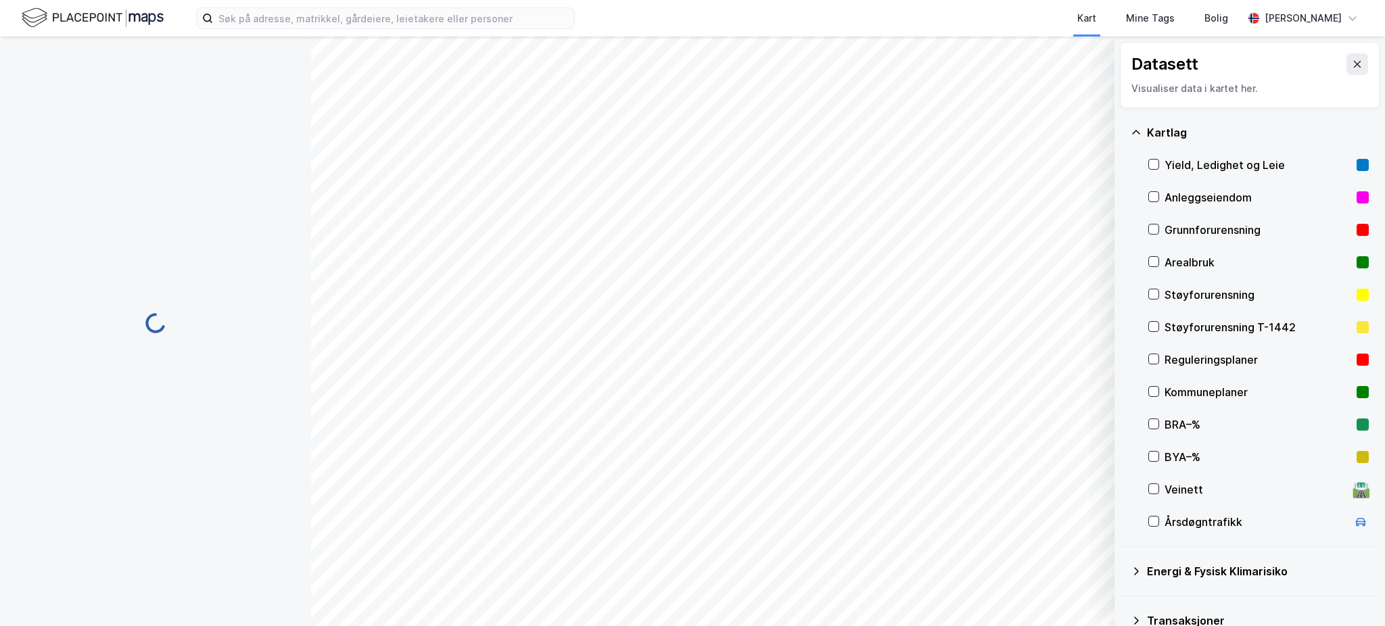
scroll to position [49, 0]
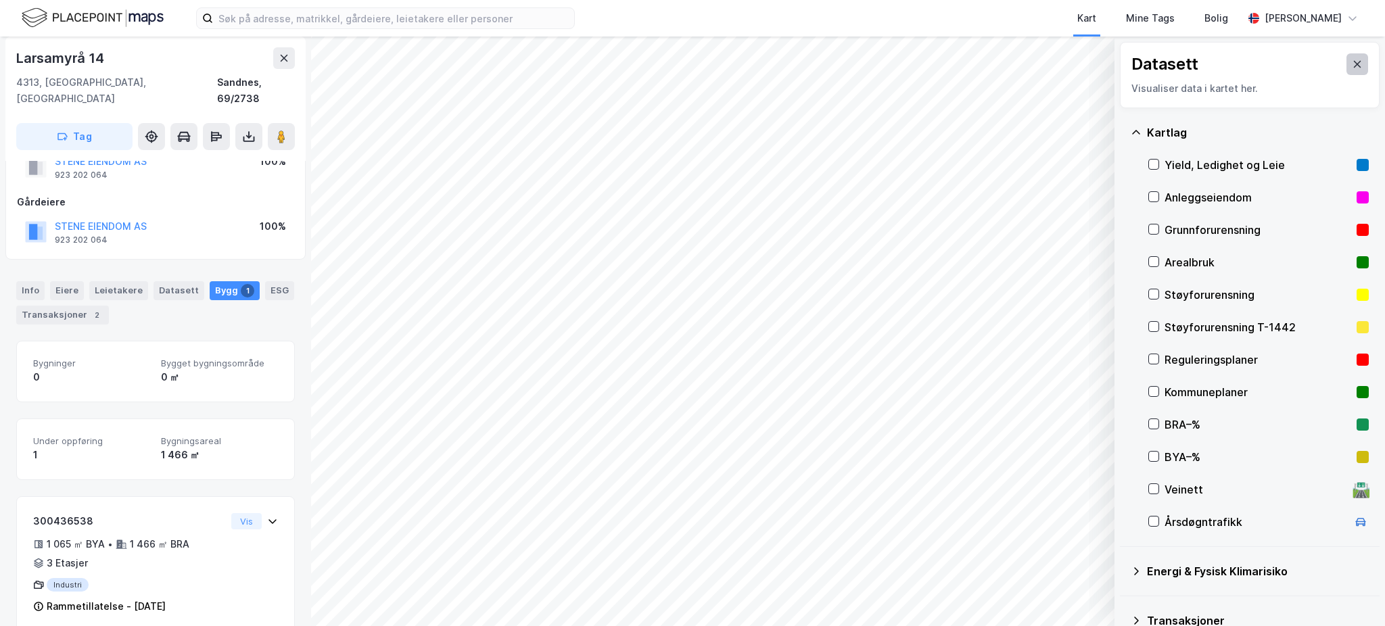
click at [1352, 64] on icon at bounding box center [1357, 64] width 11 height 11
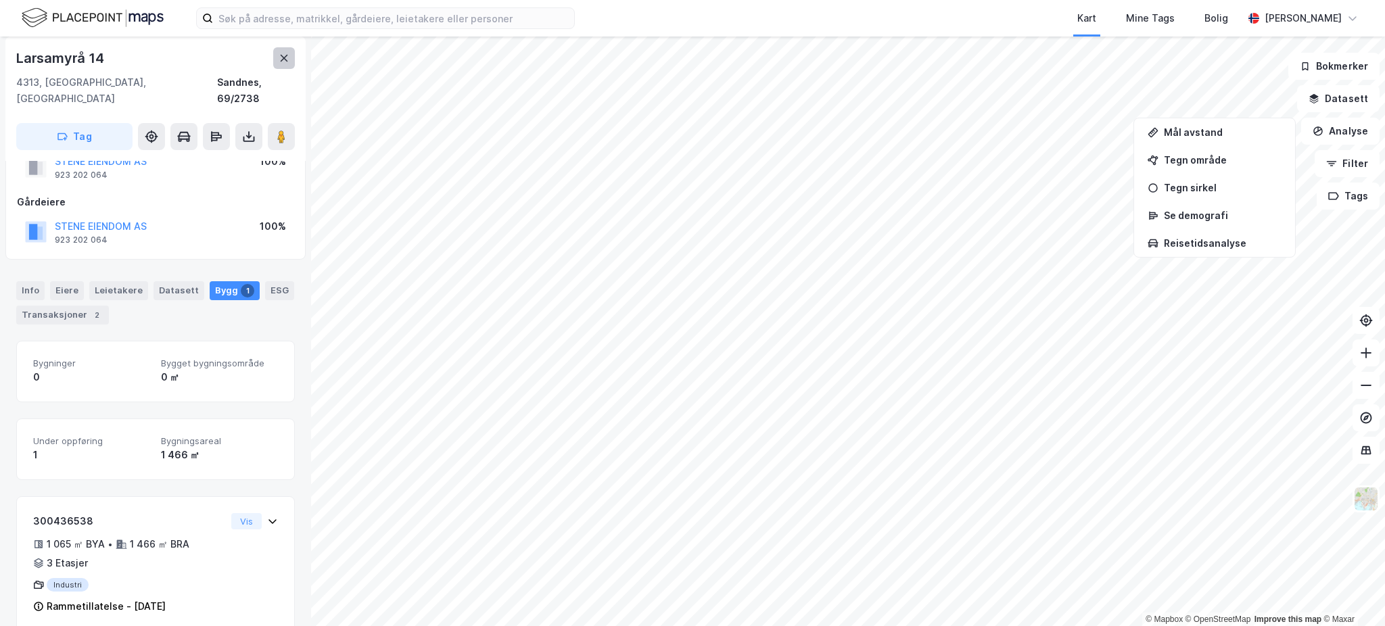
click at [279, 53] on icon at bounding box center [284, 58] width 11 height 11
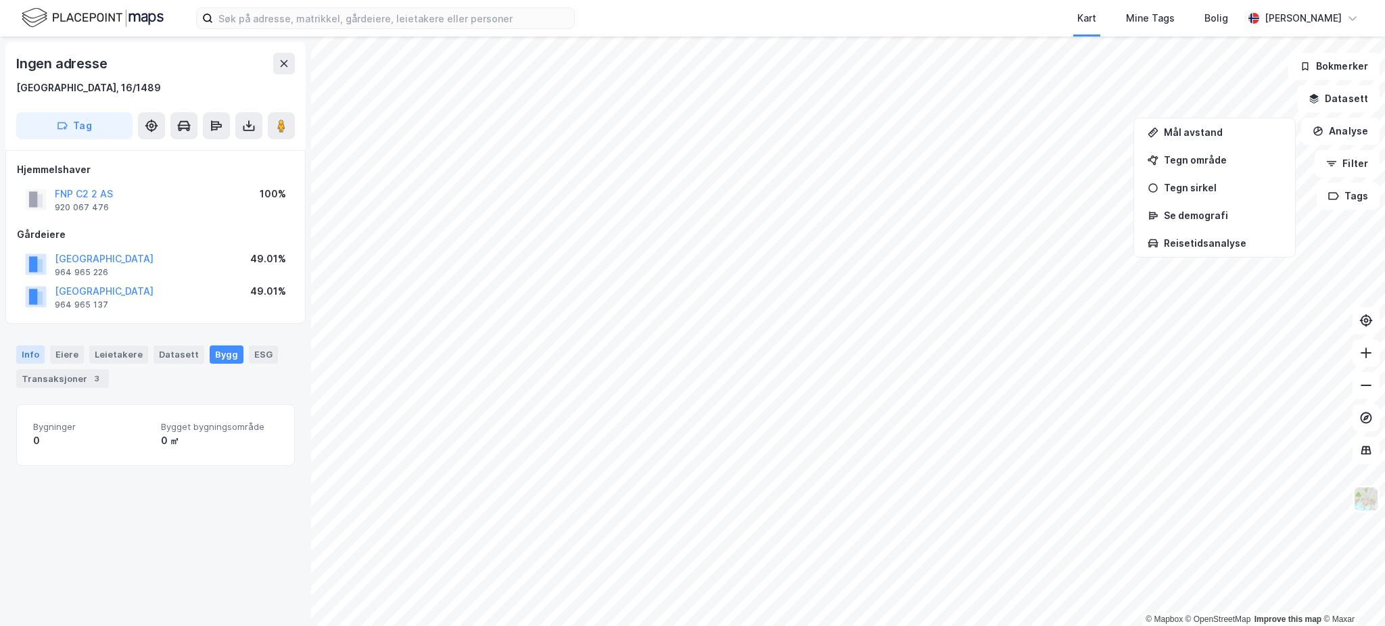
click at [38, 352] on div "Info" at bounding box center [30, 355] width 28 height 18
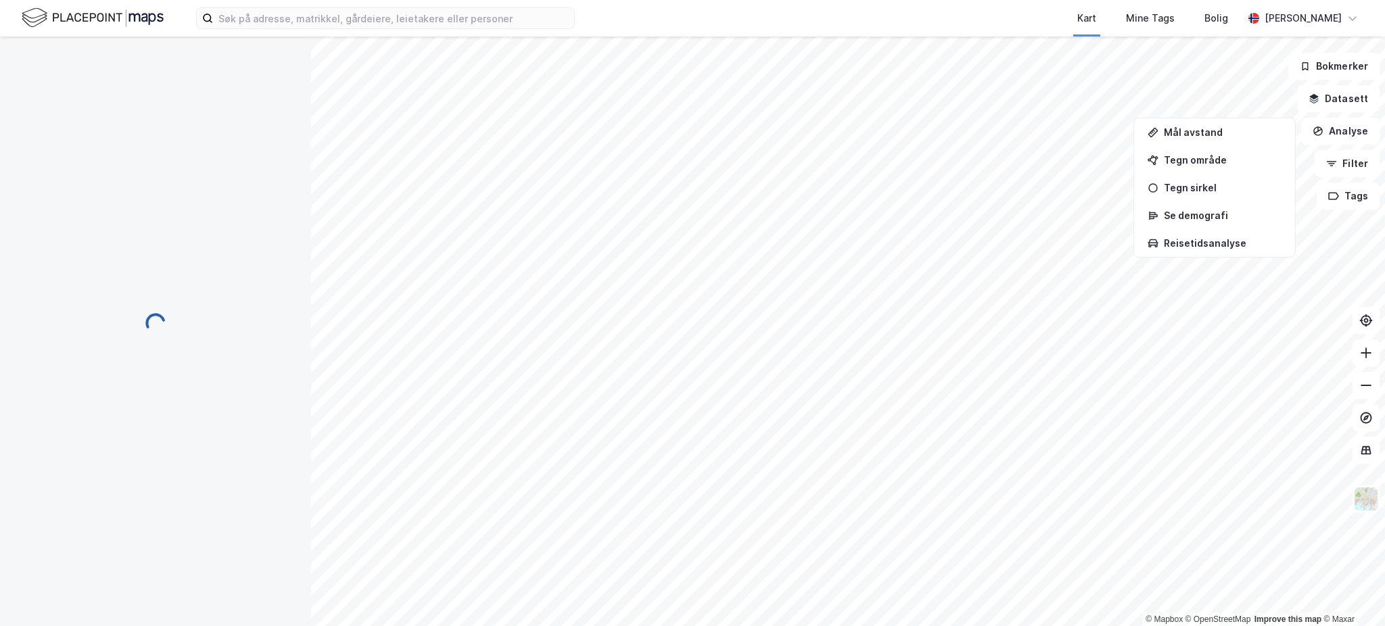
scroll to position [49, 0]
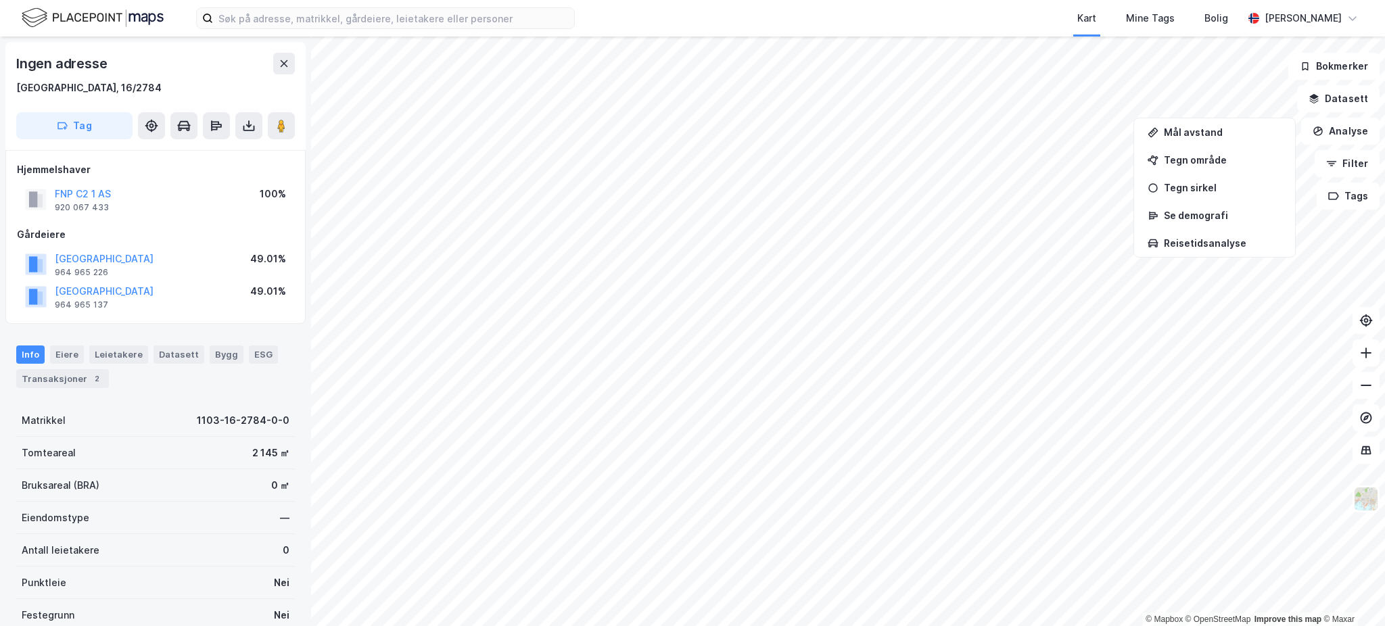
scroll to position [49, 0]
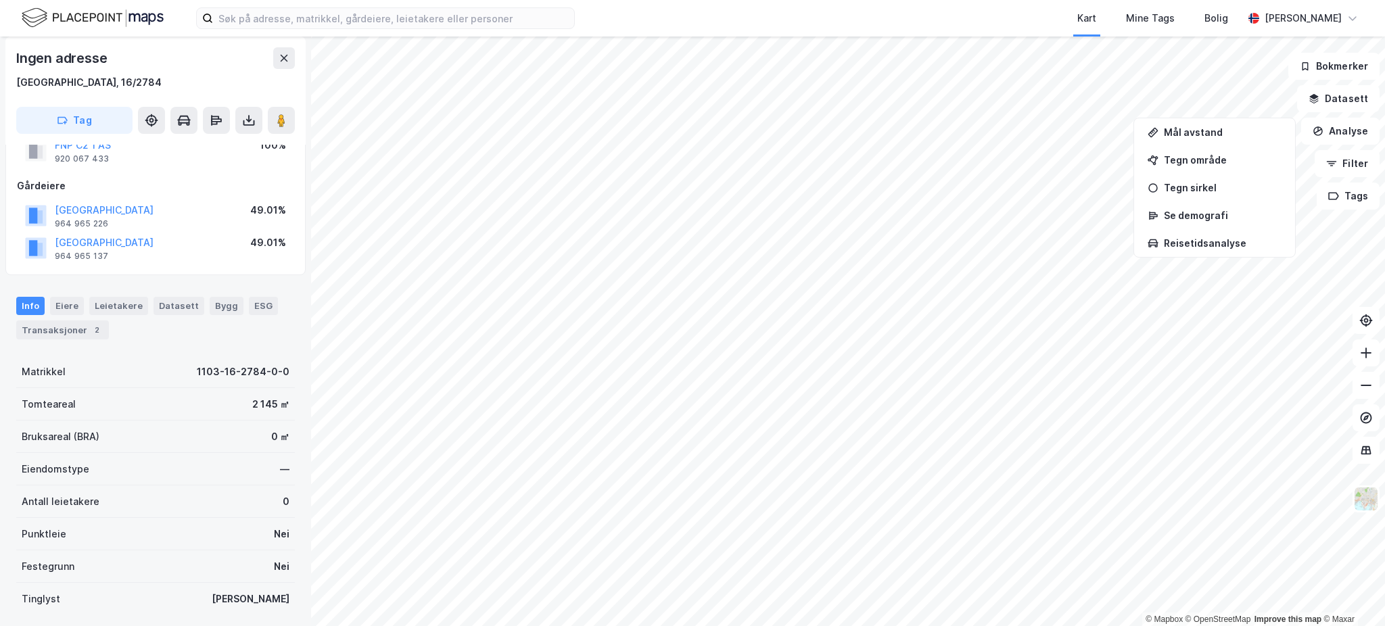
click at [467, 0] on html "Kart Mine Tags Bolig [PERSON_NAME] © Mapbox © OpenStreetMap Improve this map © …" at bounding box center [692, 313] width 1385 height 626
click at [1361, 108] on button "Datasett" at bounding box center [1338, 98] width 82 height 27
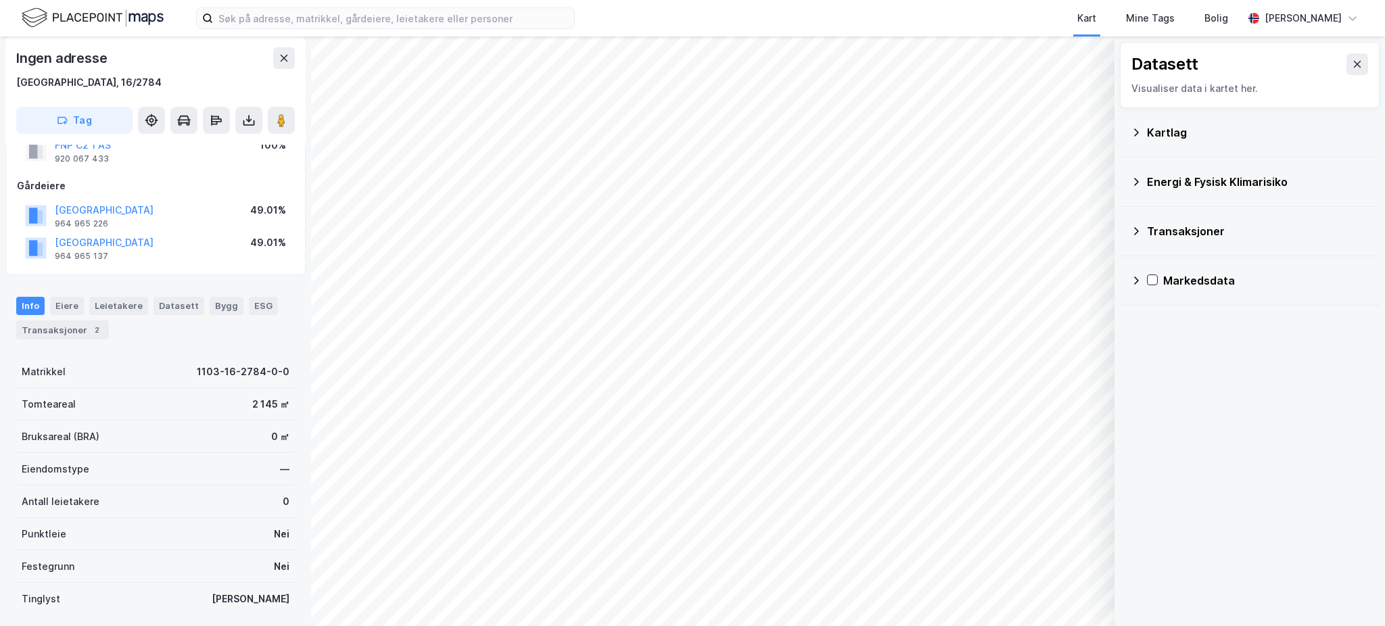
click at [1232, 136] on div "Kartlag" at bounding box center [1258, 132] width 222 height 16
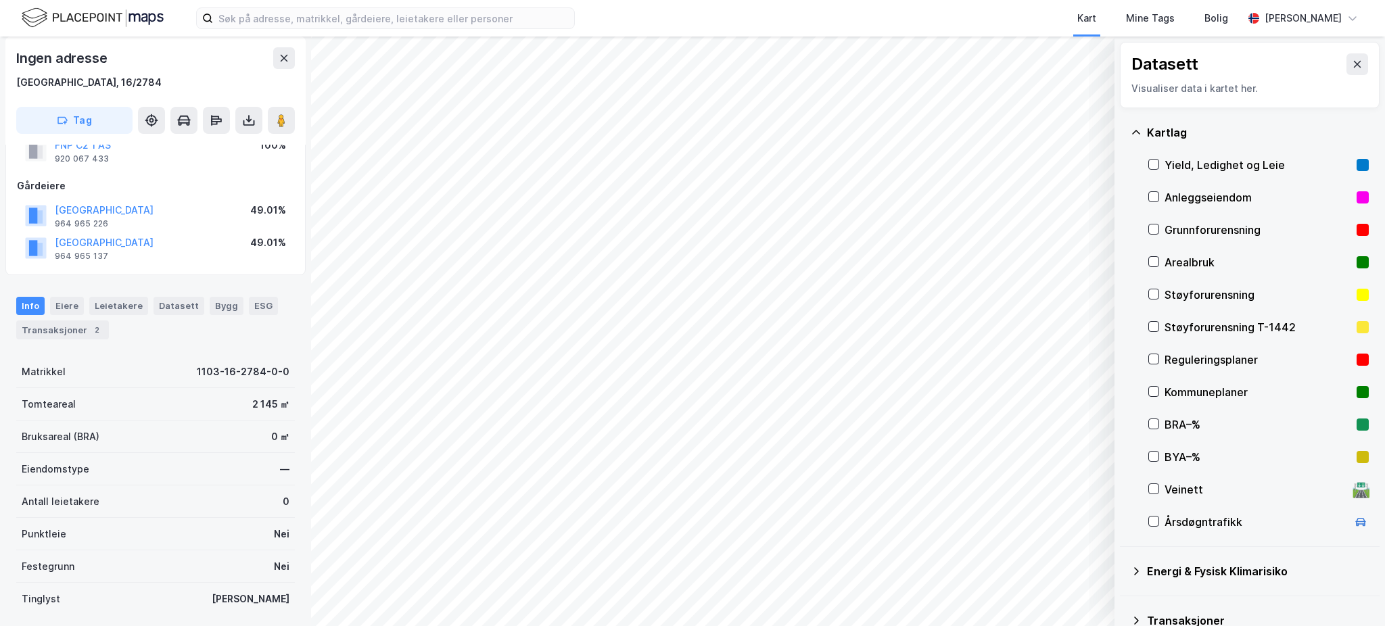
click at [1218, 356] on div "Reguleringsplaner" at bounding box center [1257, 360] width 187 height 16
click at [664, 5] on div "Kart Mine Tags Bolig [PERSON_NAME] © Mapbox © OpenStreetMap Improve this map © …" at bounding box center [692, 313] width 1385 height 626
drag, startPoint x: 1346, startPoint y: 57, endPoint x: 1171, endPoint y: 318, distance: 313.4
click at [1171, 318] on div "Datasett Visualiser data i kartet her. [GEOGRAPHIC_DATA], Ledighet og Leie Anle…" at bounding box center [1249, 369] width 270 height 664
click at [1149, 362] on icon at bounding box center [1153, 358] width 9 height 9
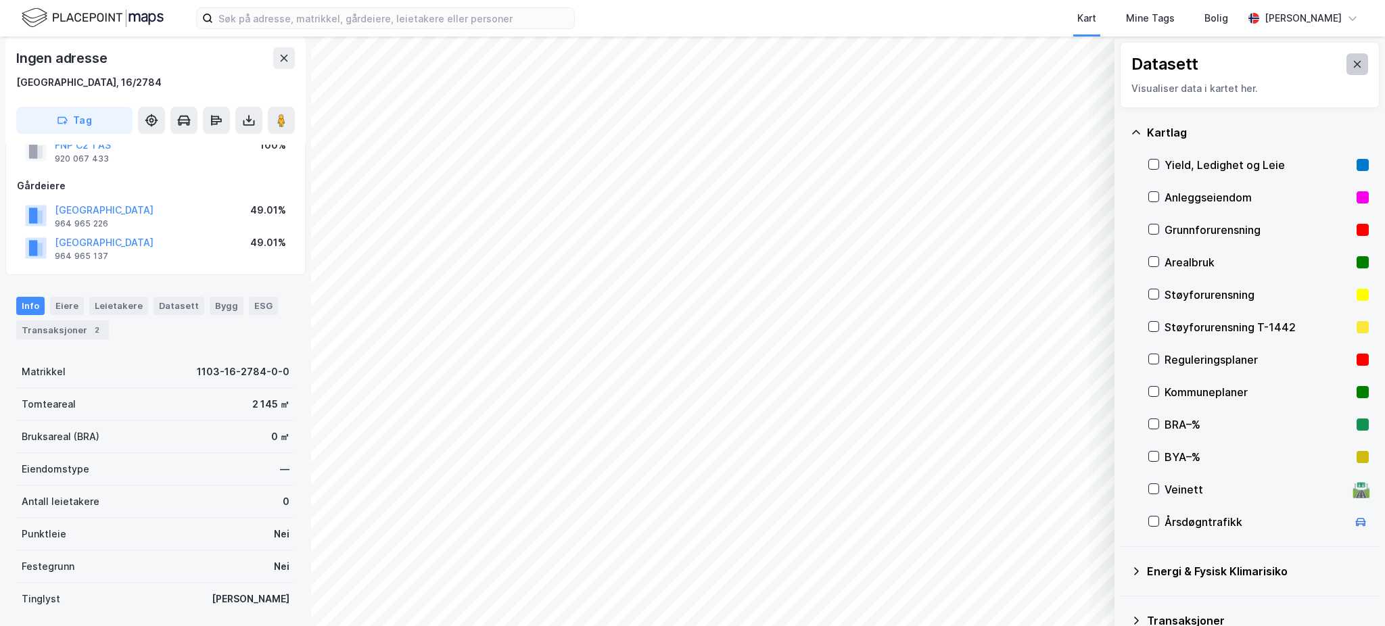
click at [1352, 65] on icon at bounding box center [1357, 64] width 11 height 11
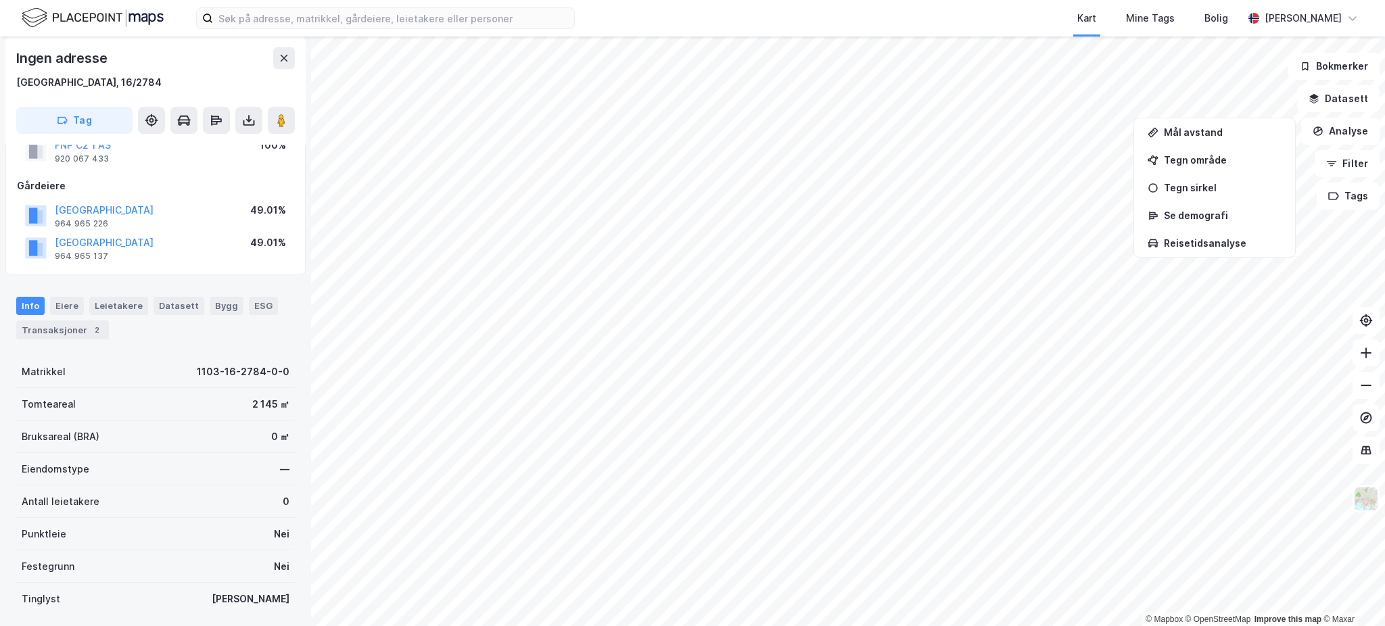
click at [964, 5] on div "Kart Mine Tags Bolig [PERSON_NAME] © Mapbox © OpenStreetMap Improve this map © …" at bounding box center [692, 313] width 1385 height 626
click at [991, 0] on html "Kart Mine Tags Bolig [PERSON_NAME] © Mapbox © OpenStreetMap Improve this map © …" at bounding box center [692, 313] width 1385 height 626
click at [694, 0] on html "Kart Mine Tags Bolig [PERSON_NAME] © Mapbox © OpenStreetMap Improve this map © …" at bounding box center [692, 313] width 1385 height 626
click at [779, 0] on html "Kart Mine Tags Bolig [PERSON_NAME] © Mapbox © OpenStreetMap Improve this map © …" at bounding box center [692, 313] width 1385 height 626
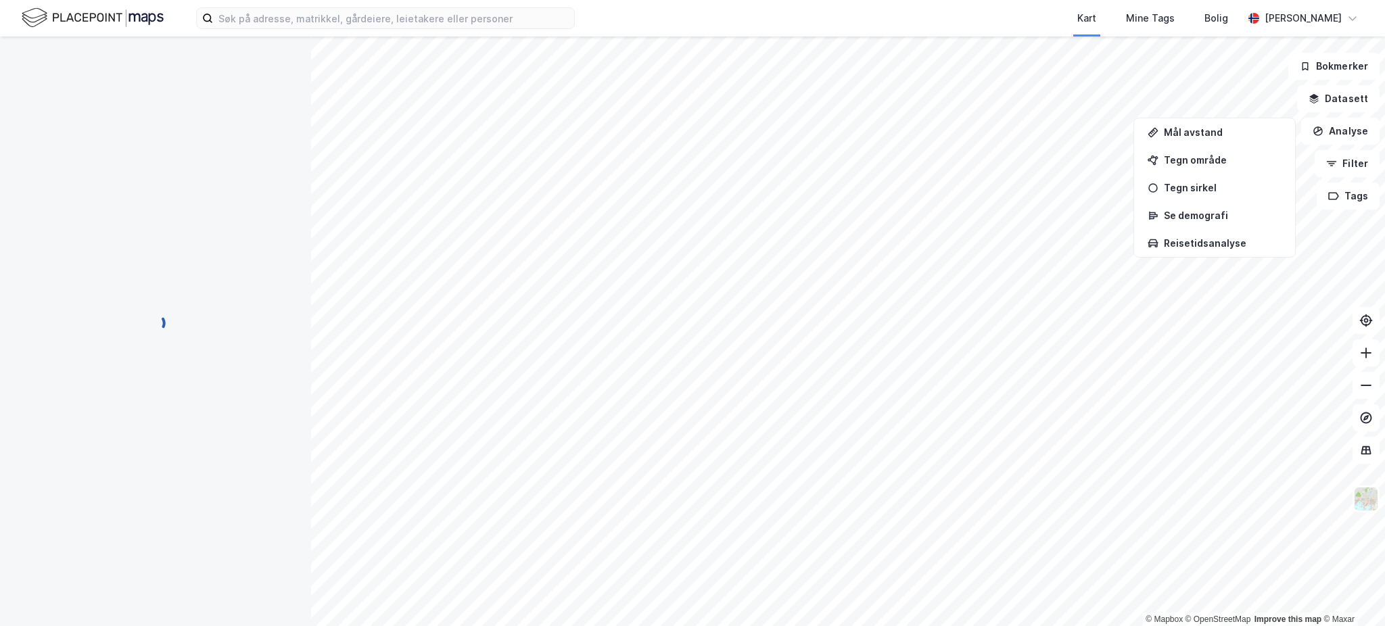
scroll to position [49, 0]
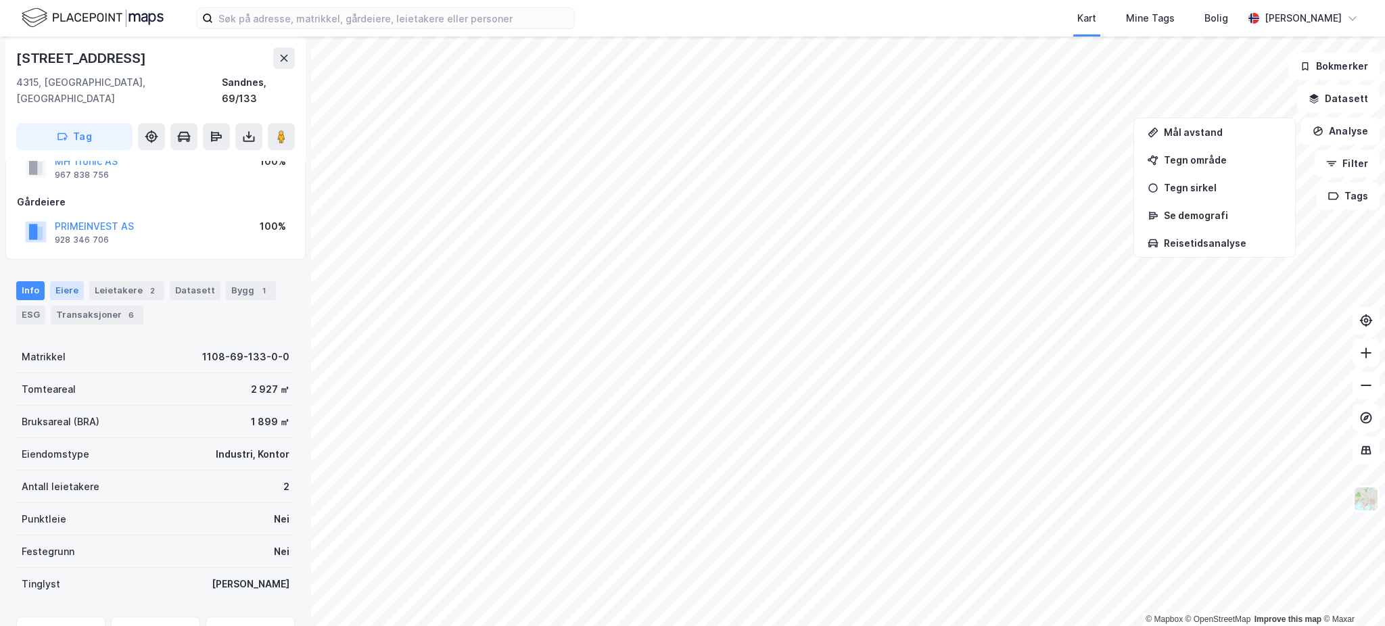
click at [53, 281] on div "Eiere" at bounding box center [67, 290] width 34 height 19
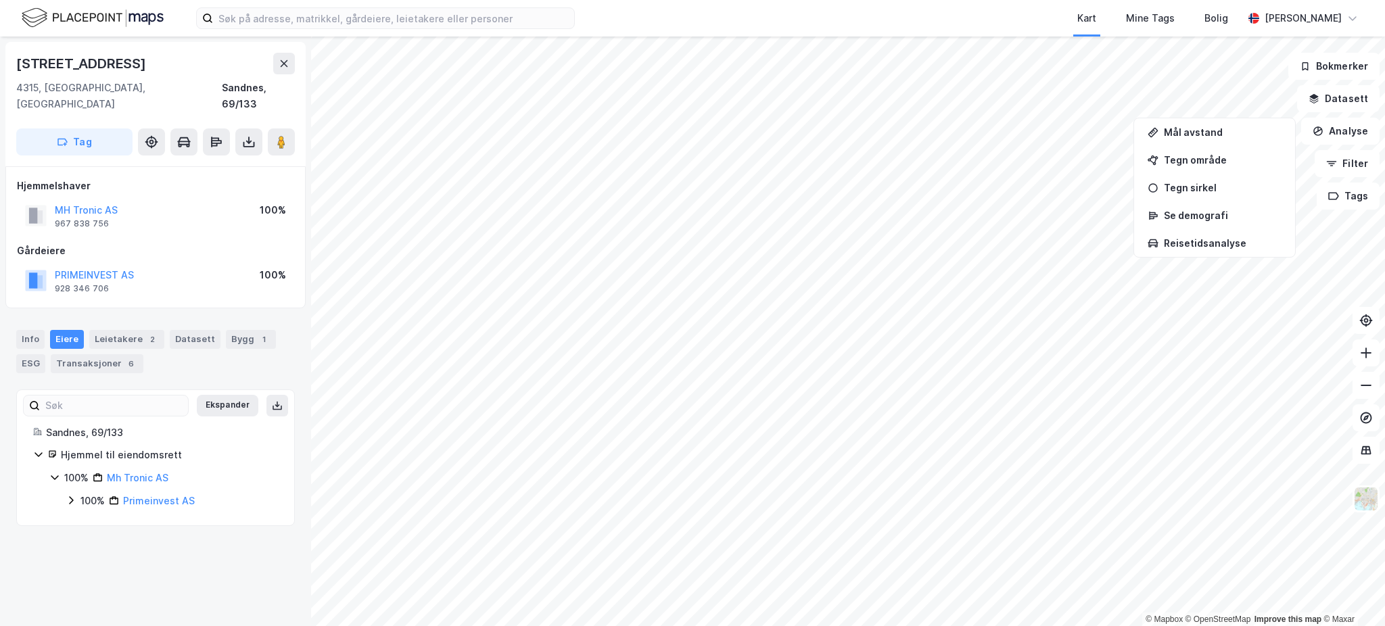
click at [95, 493] on div "100%" at bounding box center [92, 501] width 24 height 16
click at [116, 354] on div "Transaksjoner 6" at bounding box center [97, 363] width 93 height 19
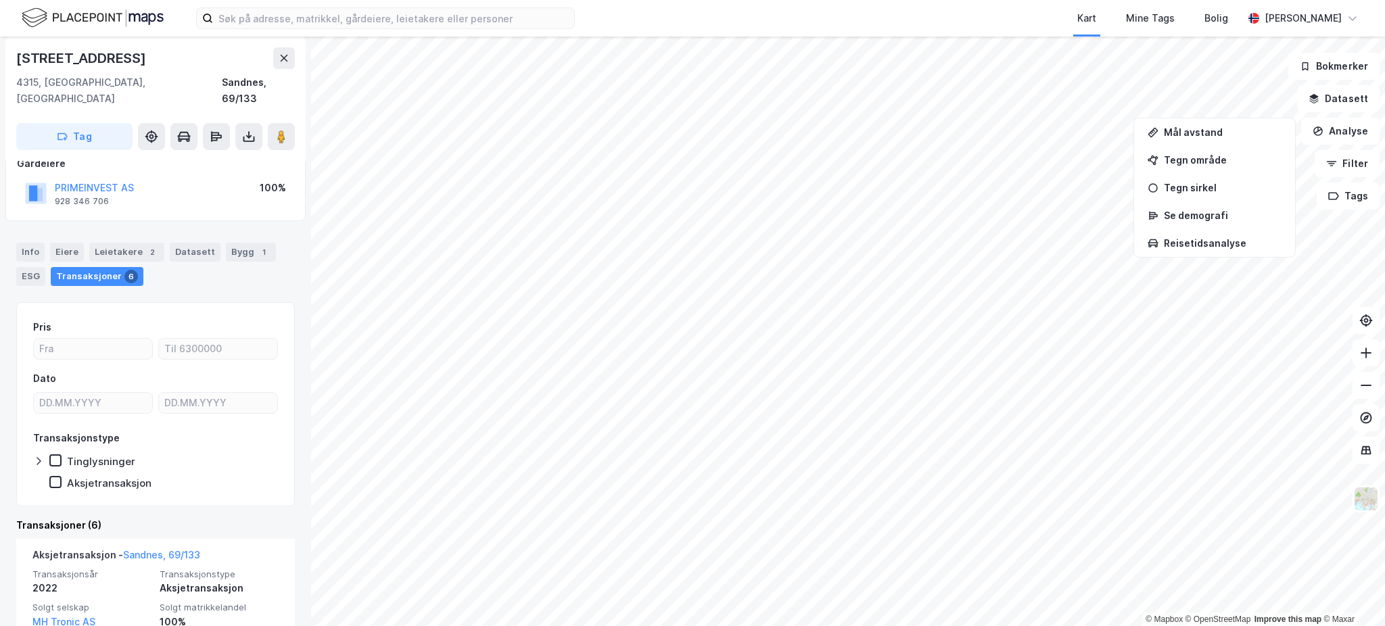
scroll to position [64, 0]
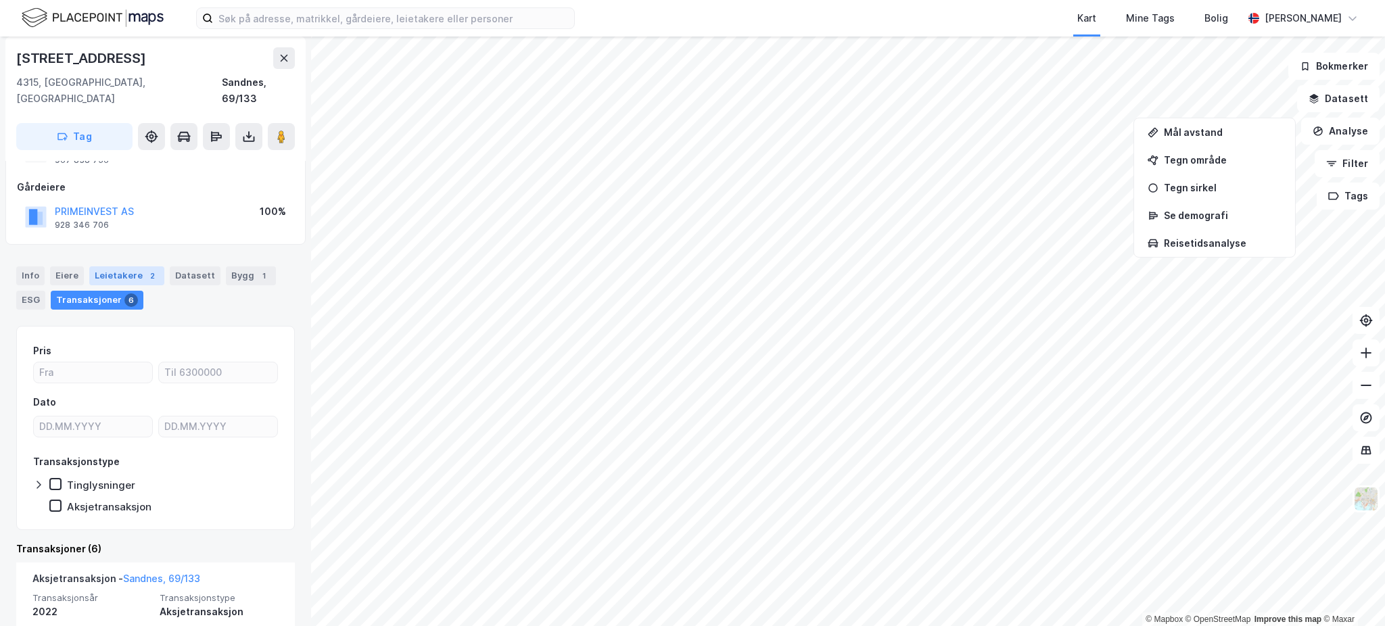
click at [132, 266] on div "Leietakere 2" at bounding box center [126, 275] width 75 height 19
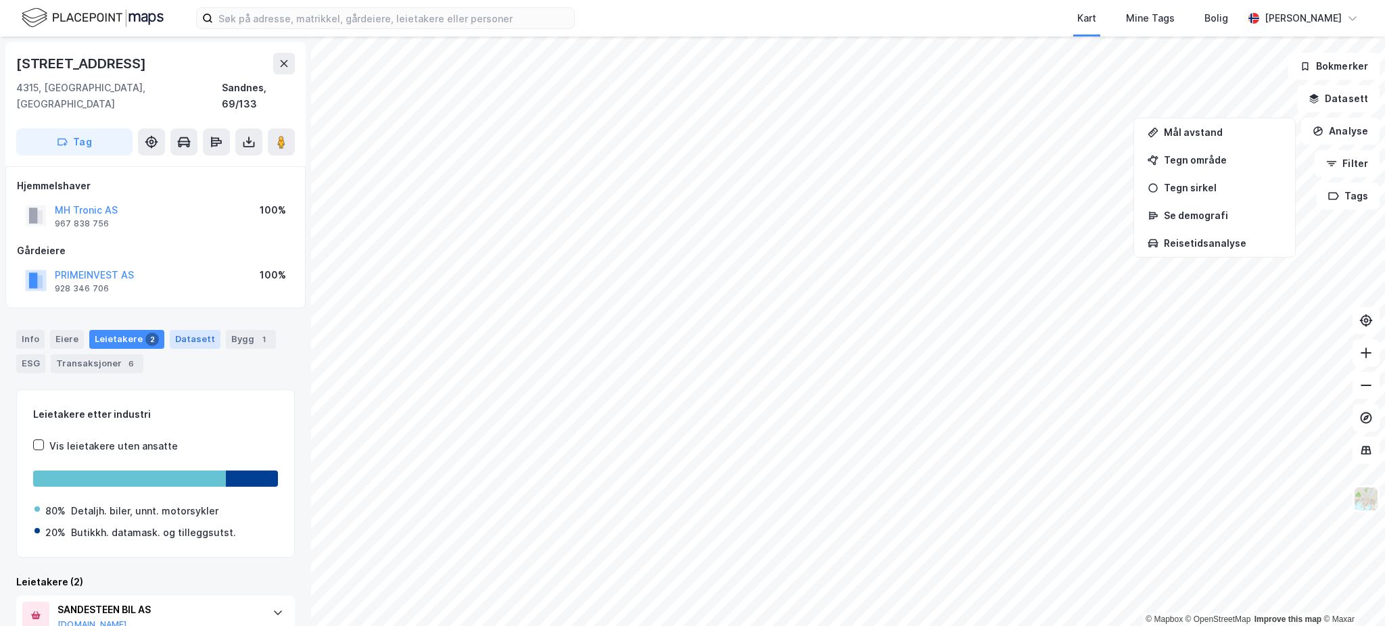
scroll to position [115, 0]
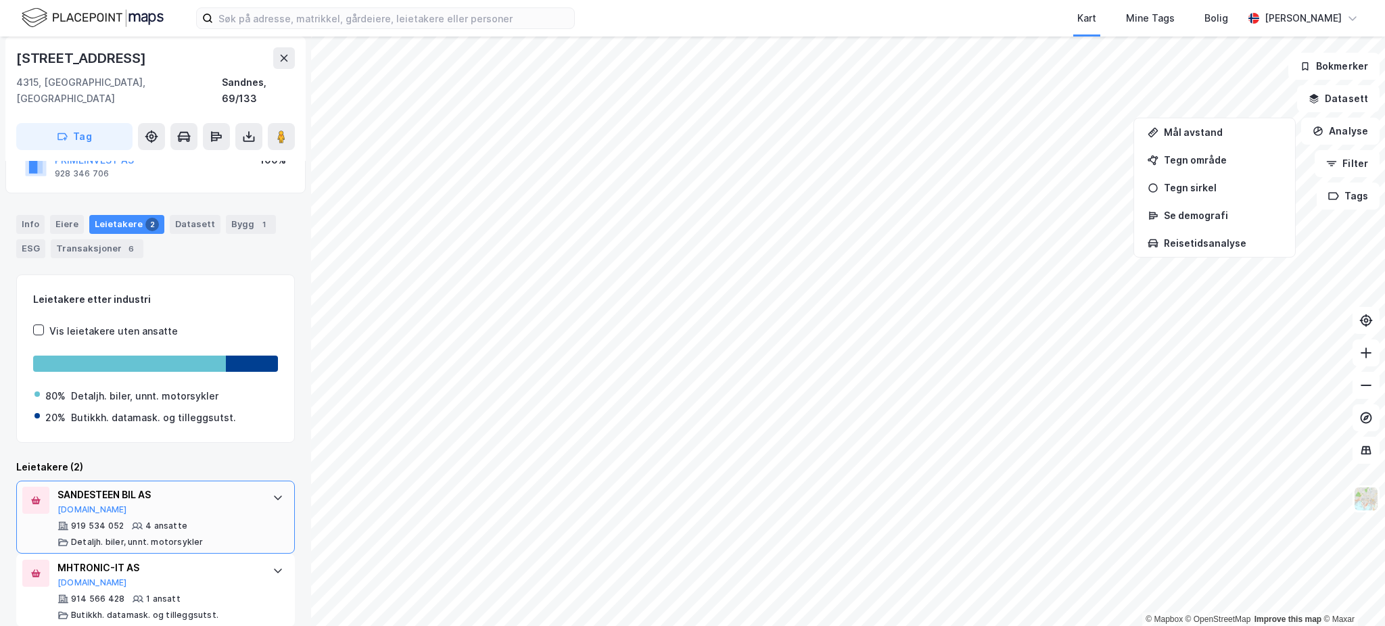
click at [157, 521] on div "919 534 052 4 ansatte Detaljh. biler, unnt. motorsykler" at bounding box center [157, 534] width 201 height 27
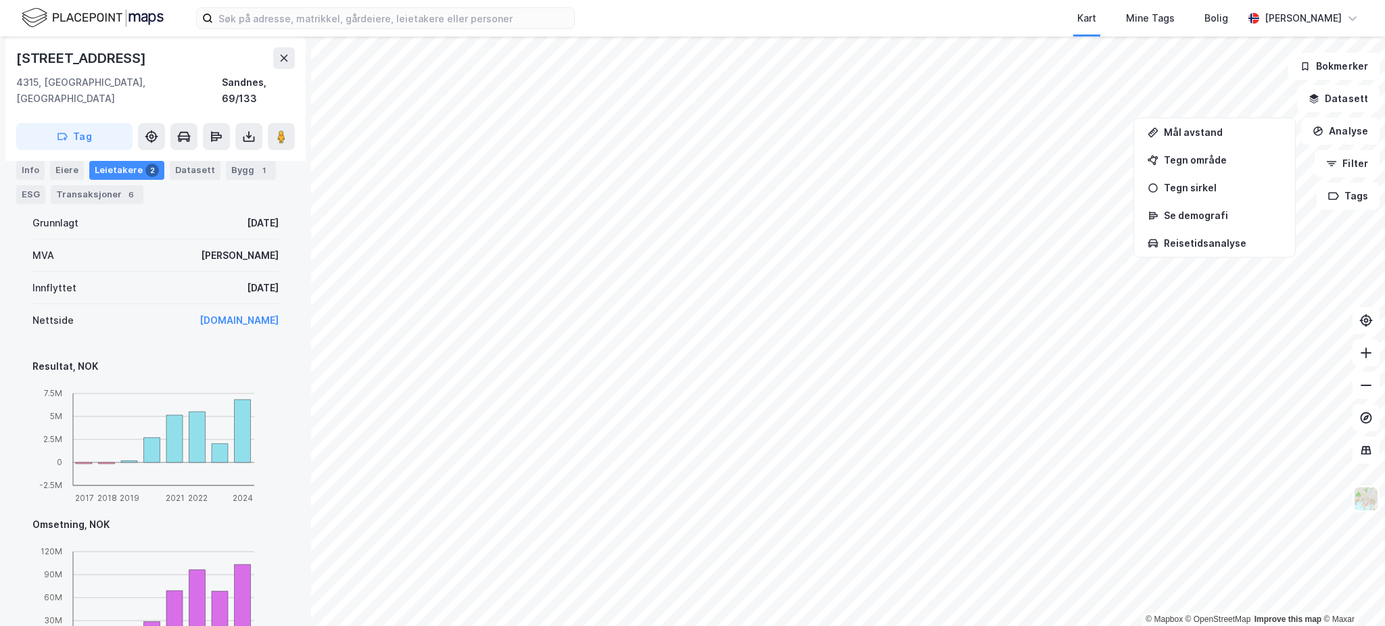
scroll to position [546, 0]
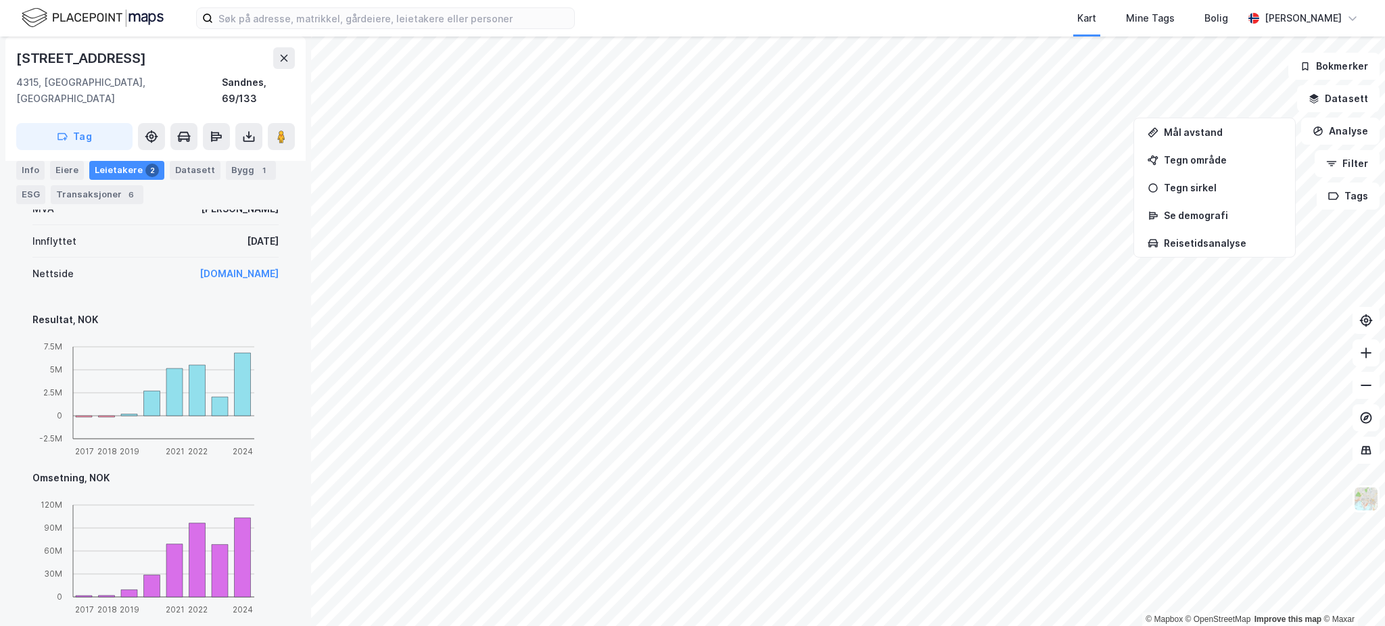
click at [780, 18] on div "Kart Mine Tags Bolig [PERSON_NAME] © Mapbox © OpenStreetMap Improve this map © …" at bounding box center [692, 313] width 1385 height 626
click at [878, 0] on html "Kart Mine Tags Bolig [PERSON_NAME] © Mapbox © OpenStreetMap Improve this map © …" at bounding box center [692, 313] width 1385 height 626
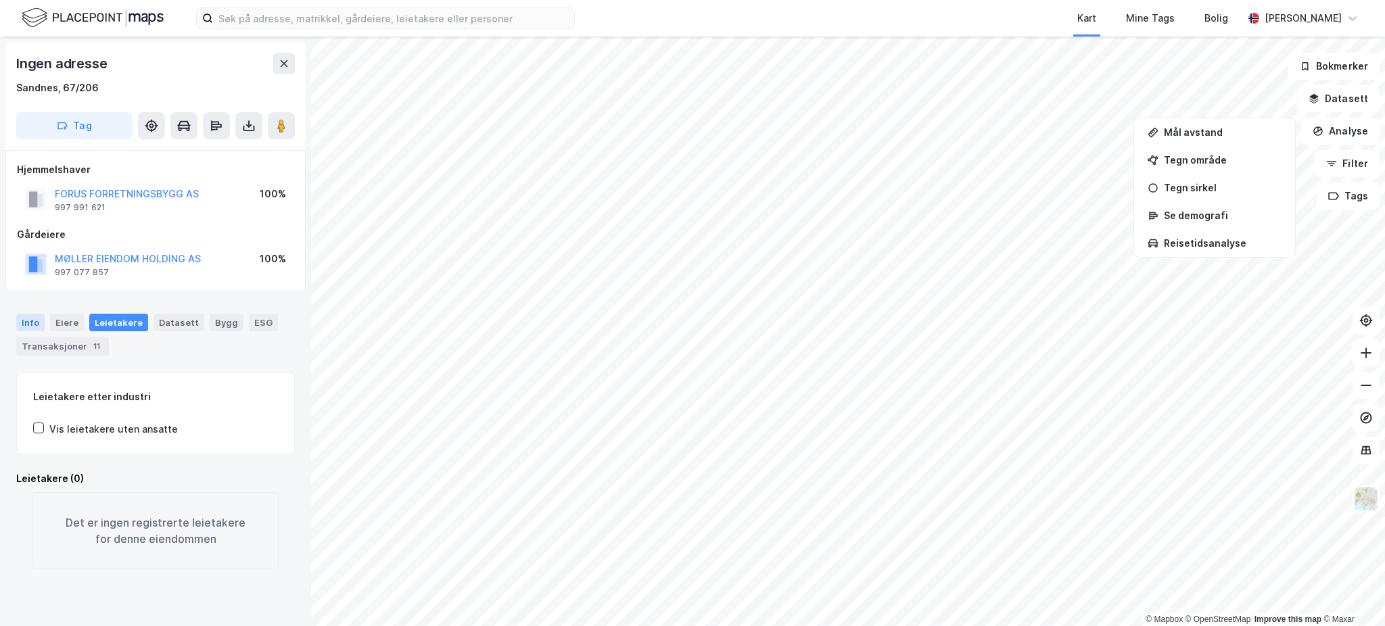
click at [34, 328] on div "Info" at bounding box center [30, 323] width 28 height 18
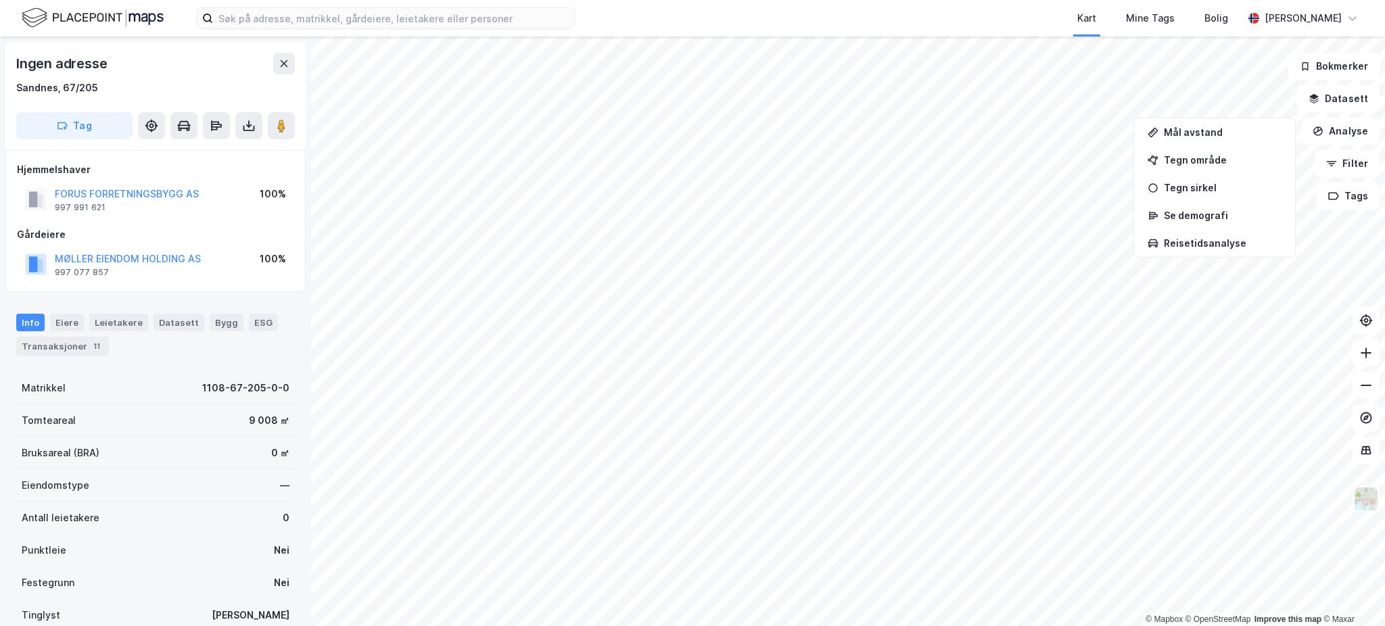
scroll to position [109, 0]
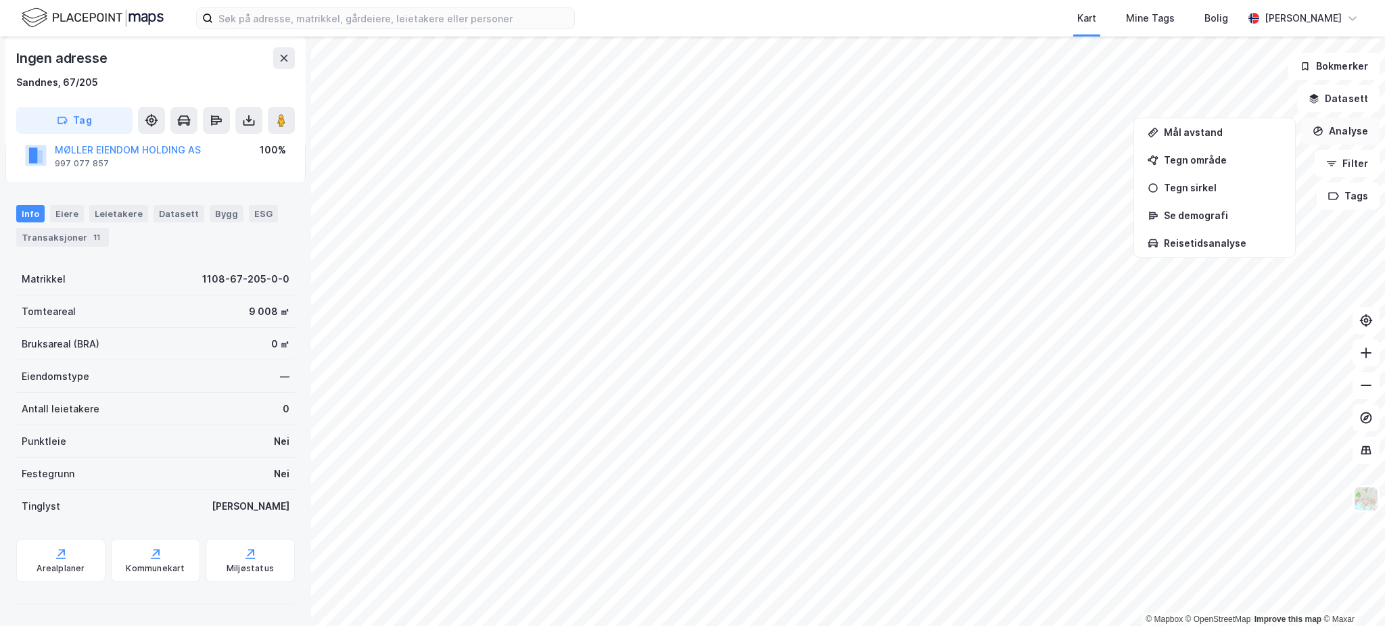
click at [1329, 136] on button "Analyse" at bounding box center [1340, 131] width 78 height 27
click at [1339, 96] on button "Datasett" at bounding box center [1338, 98] width 82 height 27
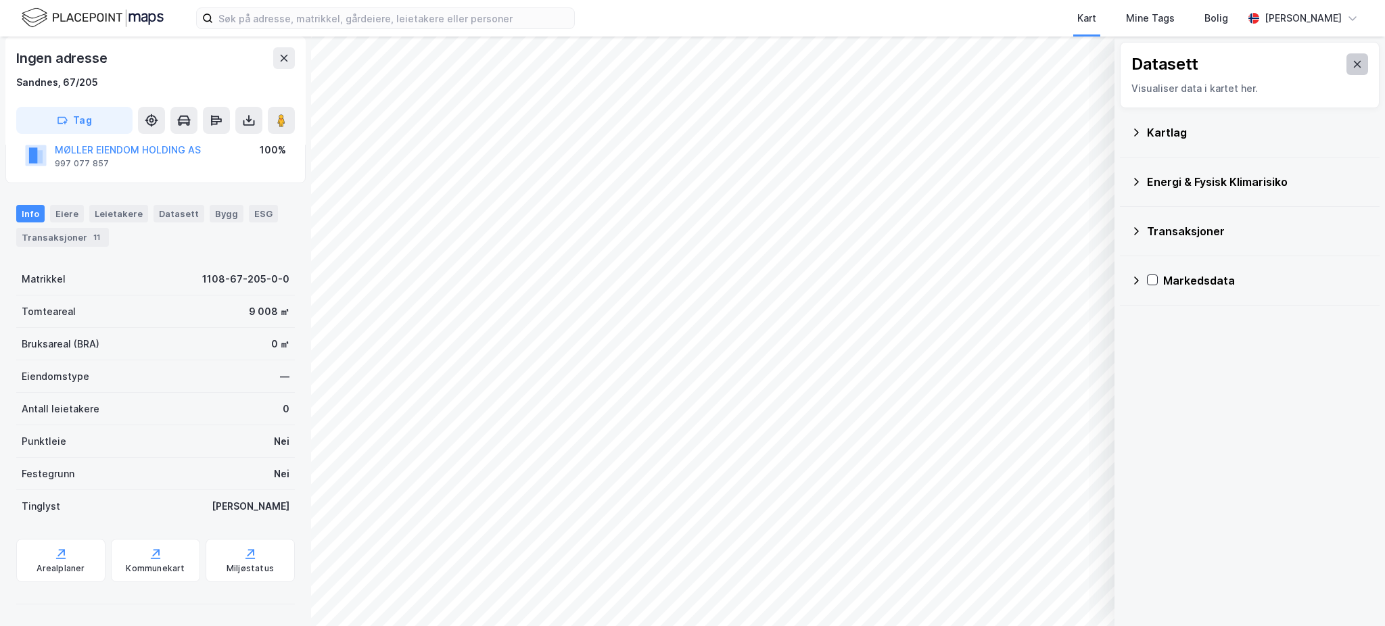
click at [1354, 62] on button at bounding box center [1357, 64] width 22 height 22
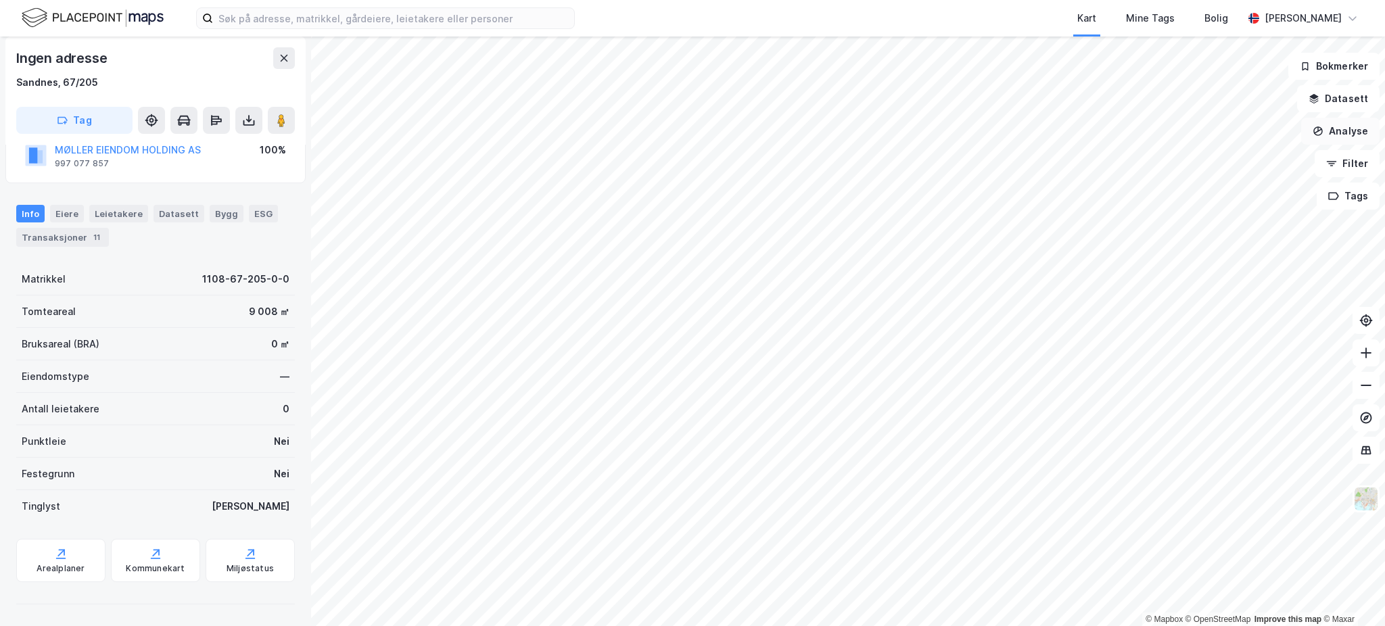
click at [1339, 136] on button "Analyse" at bounding box center [1340, 131] width 78 height 27
click at [1208, 160] on div "Tegn område" at bounding box center [1223, 159] width 118 height 11
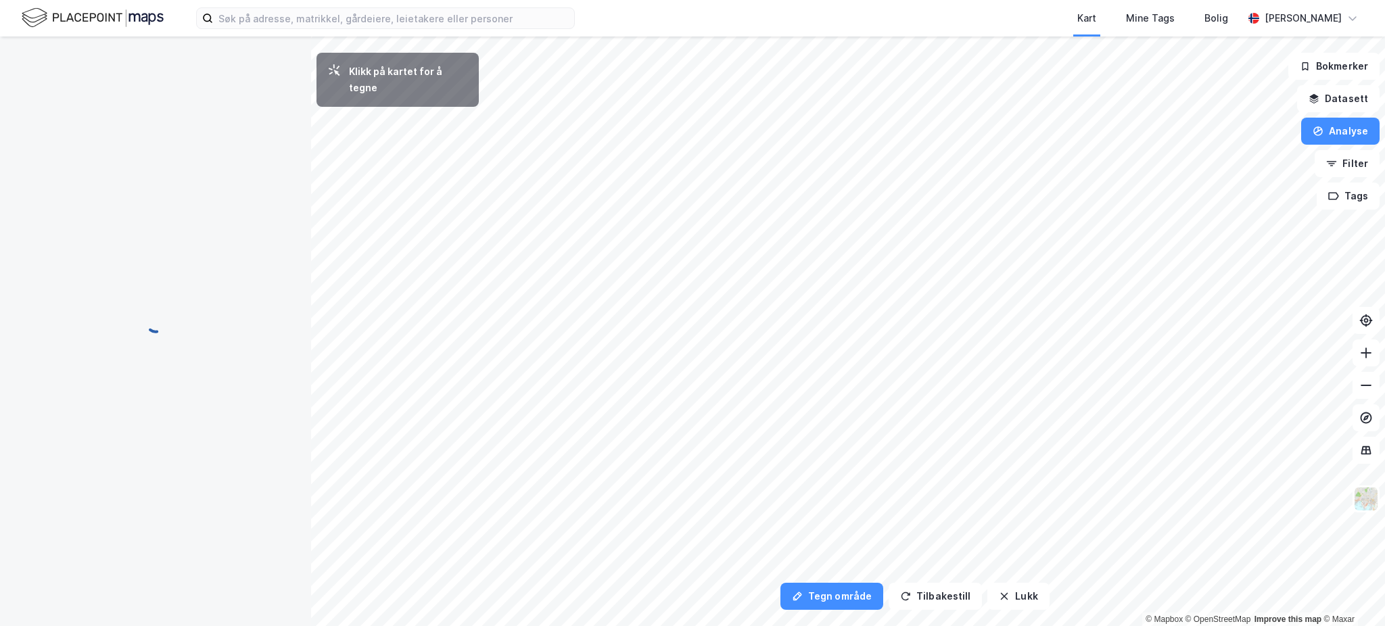
scroll to position [0, 0]
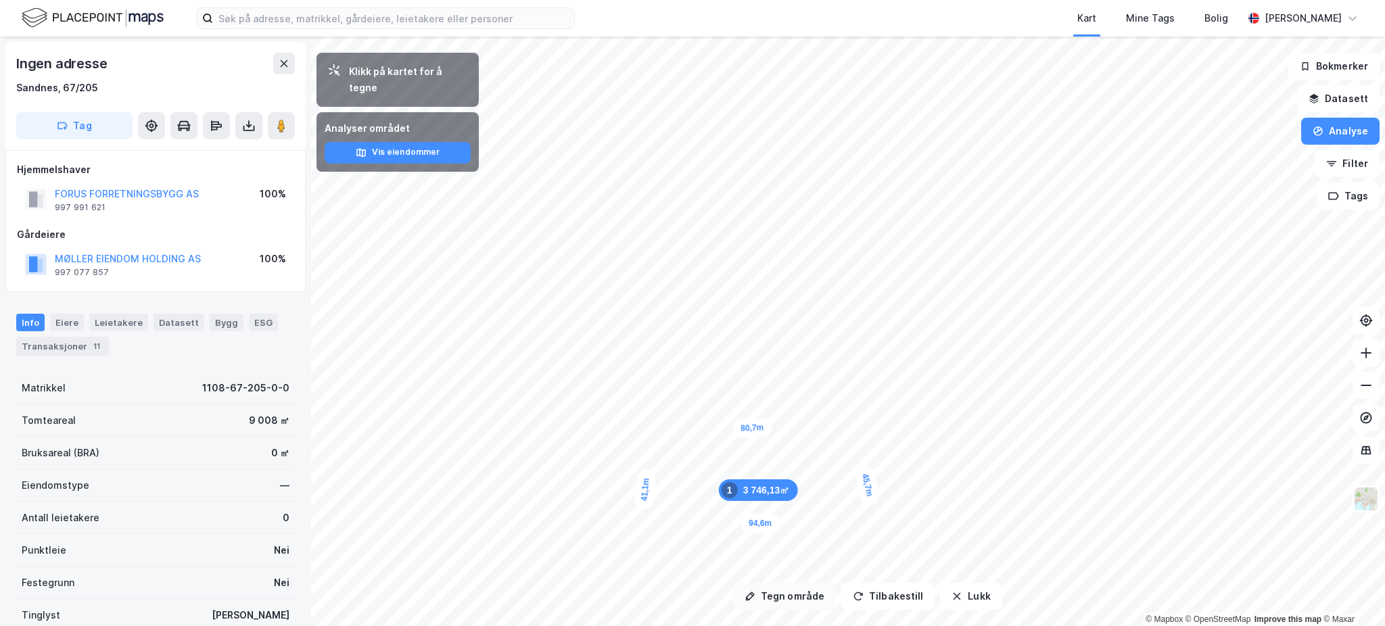
click at [794, 602] on button "Tegn område" at bounding box center [784, 596] width 103 height 27
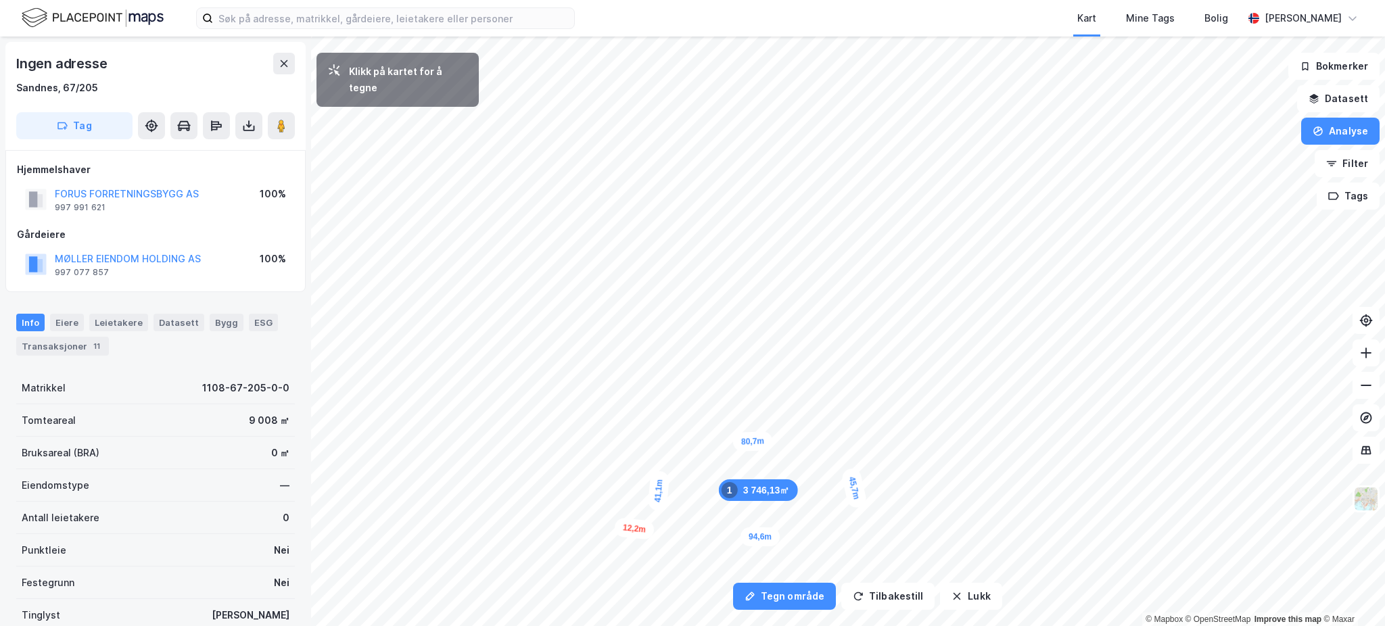
click at [619, 527] on div "12,2m" at bounding box center [634, 528] width 41 height 23
